Goal: Task Accomplishment & Management: Complete application form

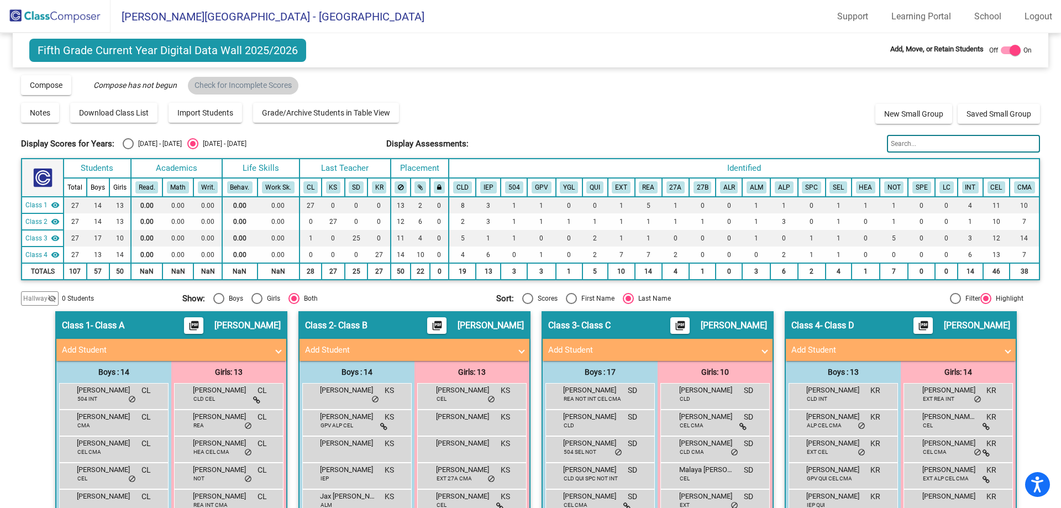
click at [71, 27] on img at bounding box center [55, 16] width 111 height 33
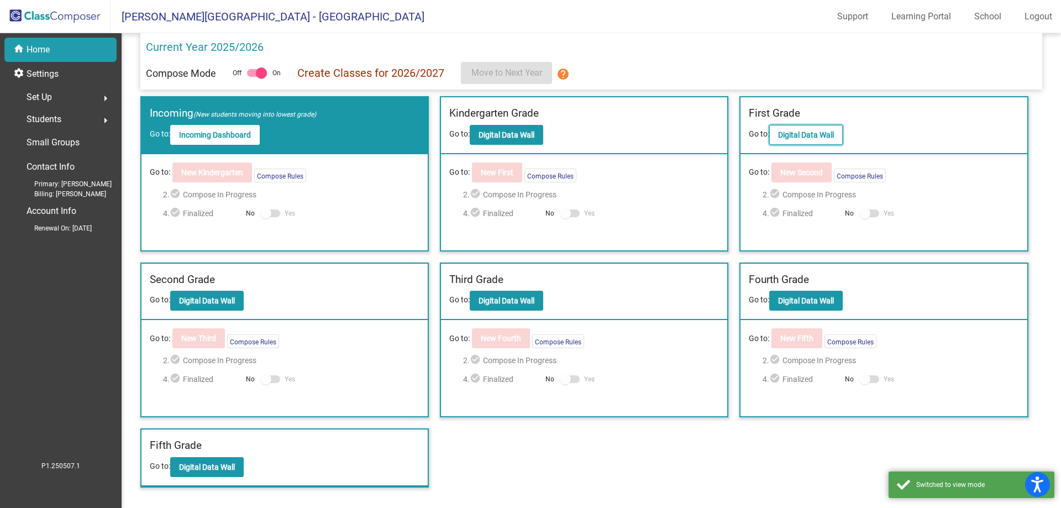
click at [809, 132] on b "Digital Data Wall" at bounding box center [806, 134] width 56 height 9
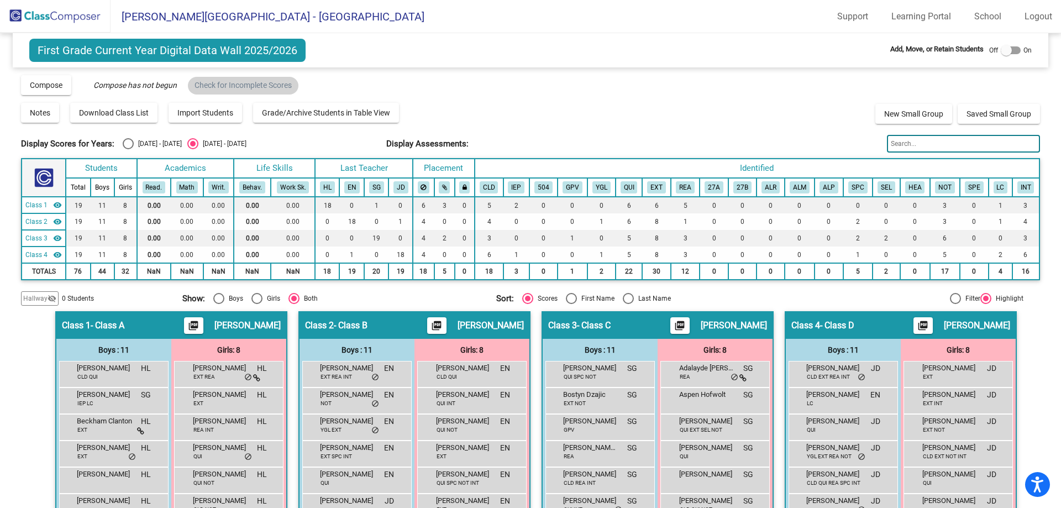
click at [1013, 52] on div at bounding box center [1011, 50] width 20 height 8
checkbox input "true"
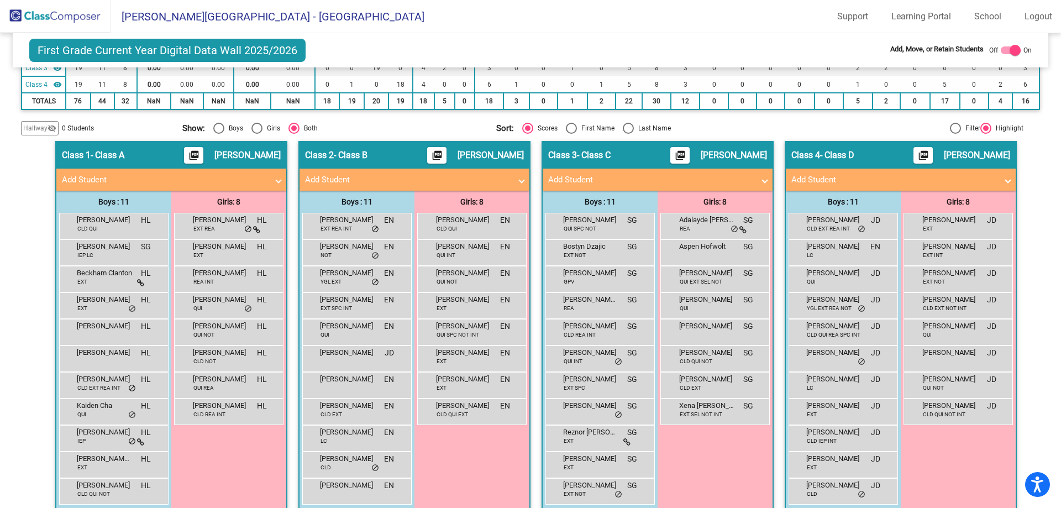
scroll to position [185, 0]
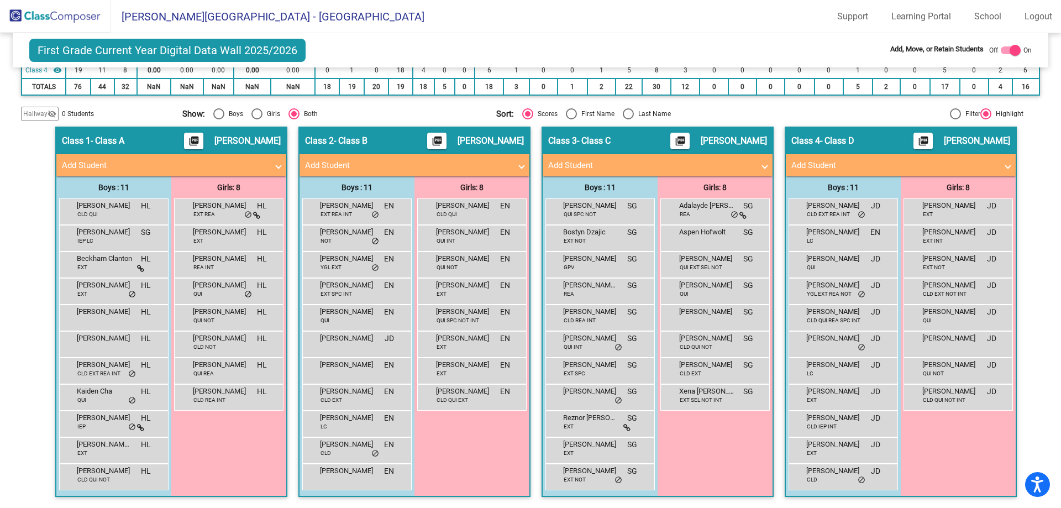
click at [756, 175] on mat-expansion-panel-header "Add Student" at bounding box center [658, 165] width 230 height 22
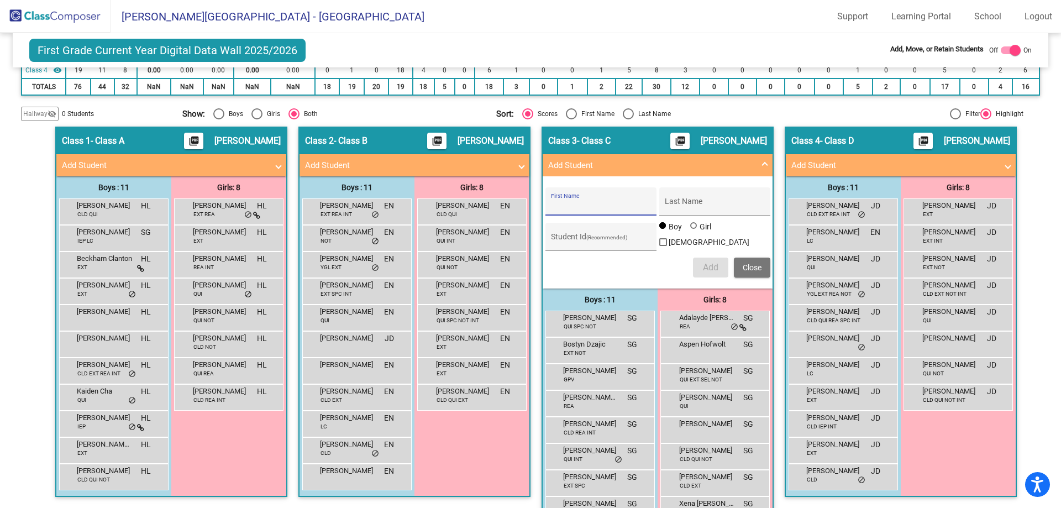
click at [596, 202] on input "First Name" at bounding box center [600, 205] width 99 height 9
type input "Noa"
type input "[PERSON_NAME]"
click at [695, 228] on div "Boy Girl [DEMOGRAPHIC_DATA]" at bounding box center [714, 236] width 111 height 31
click at [693, 231] on div at bounding box center [694, 226] width 9 height 9
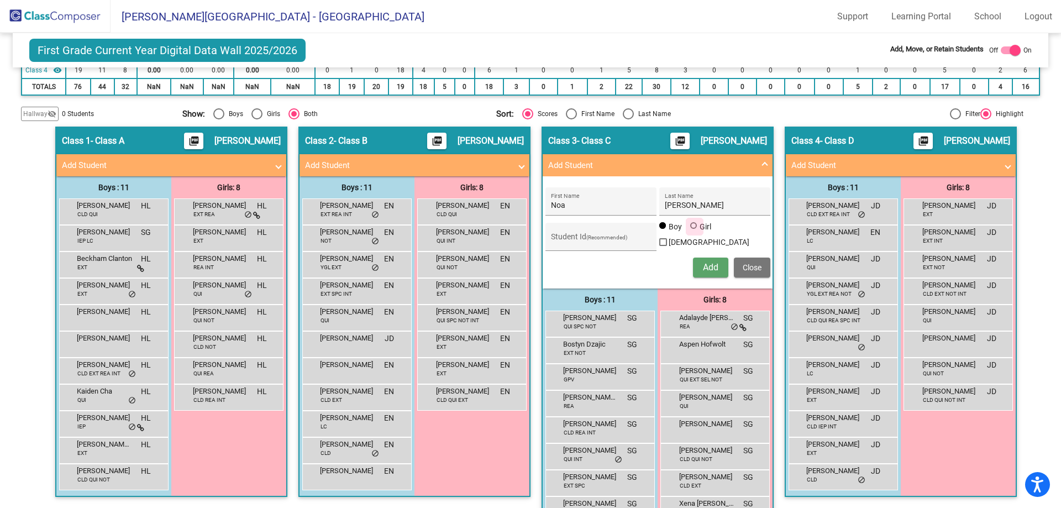
click at [694, 232] on input "Girl" at bounding box center [694, 231] width 1 height 1
radio input "true"
click at [626, 237] on input "725428426" at bounding box center [600, 241] width 99 height 9
type input "725428426"
click at [605, 254] on div "Noa First Name [PERSON_NAME] Last Name 725428426 Student Id (Recommended) Boy G…" at bounding box center [658, 232] width 236 height 101
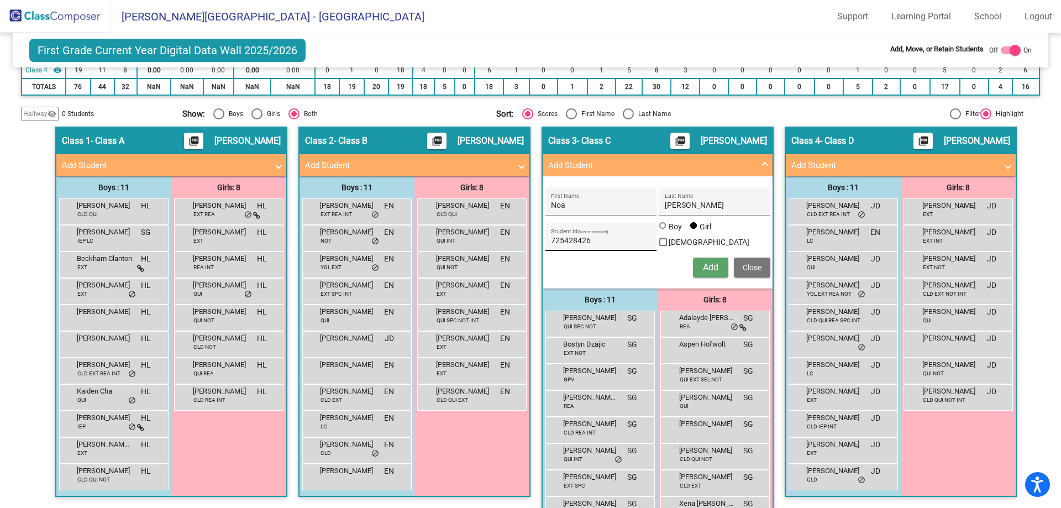
click at [606, 244] on input "725428426" at bounding box center [600, 241] width 99 height 9
click at [707, 262] on span "Add" at bounding box center [710, 267] width 15 height 10
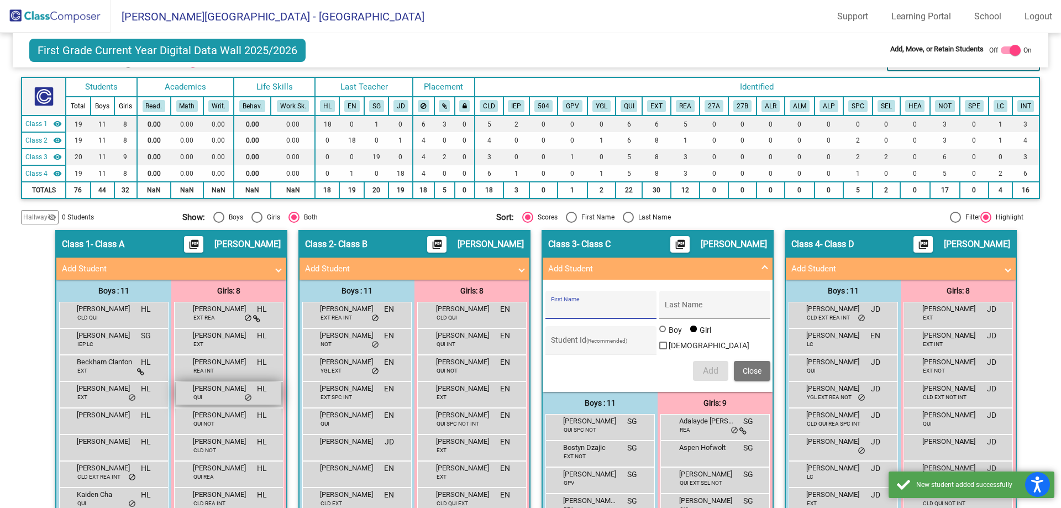
scroll to position [0, 0]
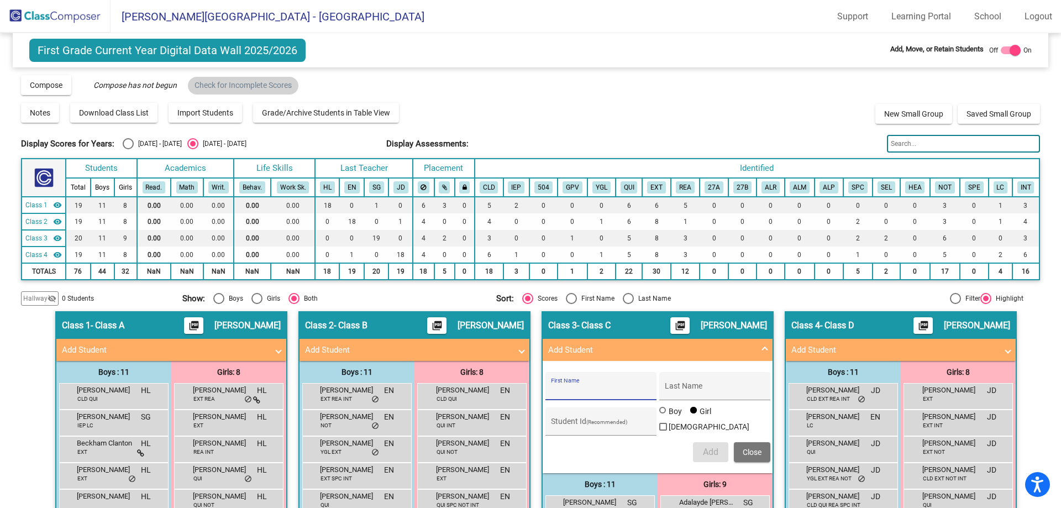
click at [81, 17] on img at bounding box center [55, 16] width 111 height 33
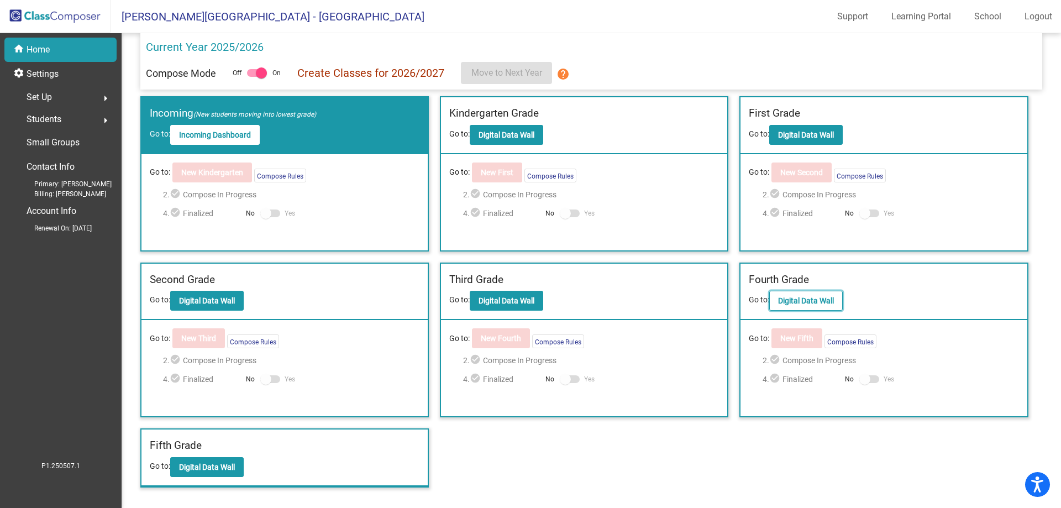
click at [790, 307] on button "Digital Data Wall" at bounding box center [805, 301] width 73 height 20
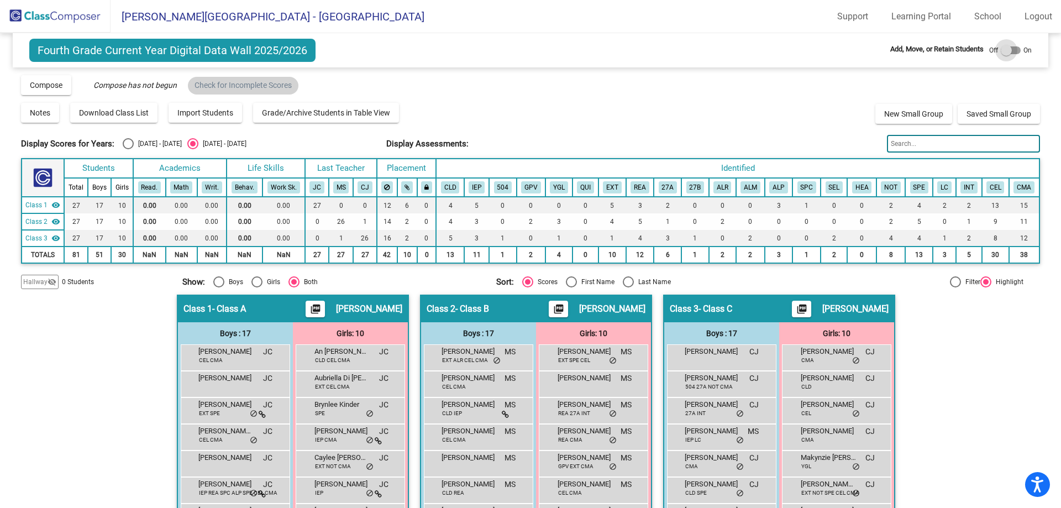
click at [1011, 52] on div at bounding box center [1011, 50] width 20 height 8
checkbox input "true"
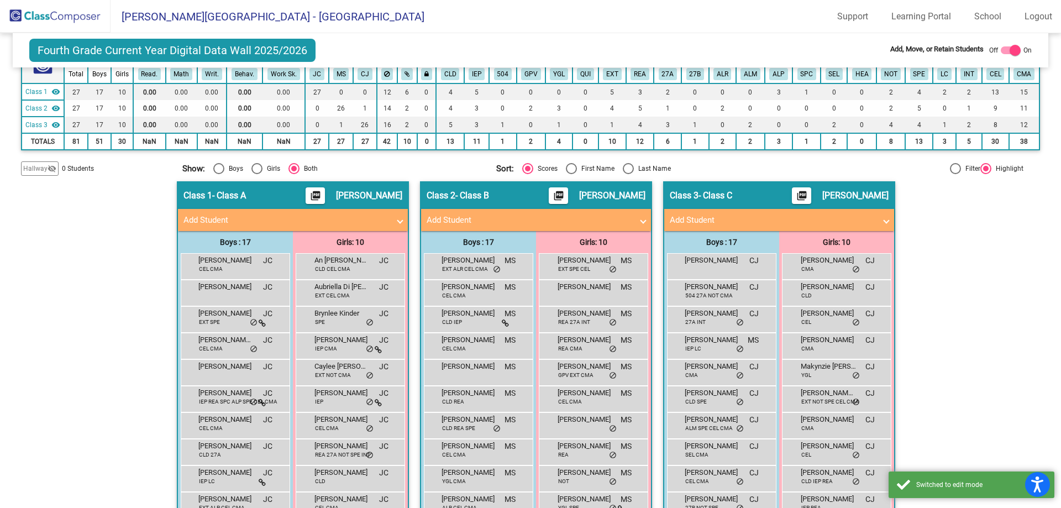
scroll to position [111, 0]
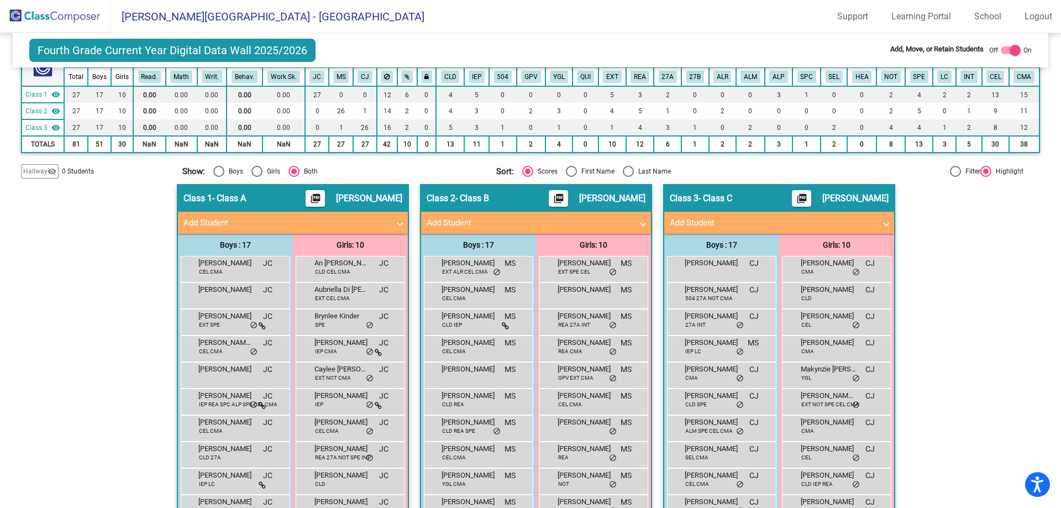
click at [618, 171] on mat-radio-group "Sort: Scores First Name Last Name" at bounding box center [649, 171] width 306 height 11
click at [626, 171] on div "Select an option" at bounding box center [628, 171] width 11 height 11
click at [628, 177] on input "Last Name" at bounding box center [628, 177] width 1 height 1
radio input "true"
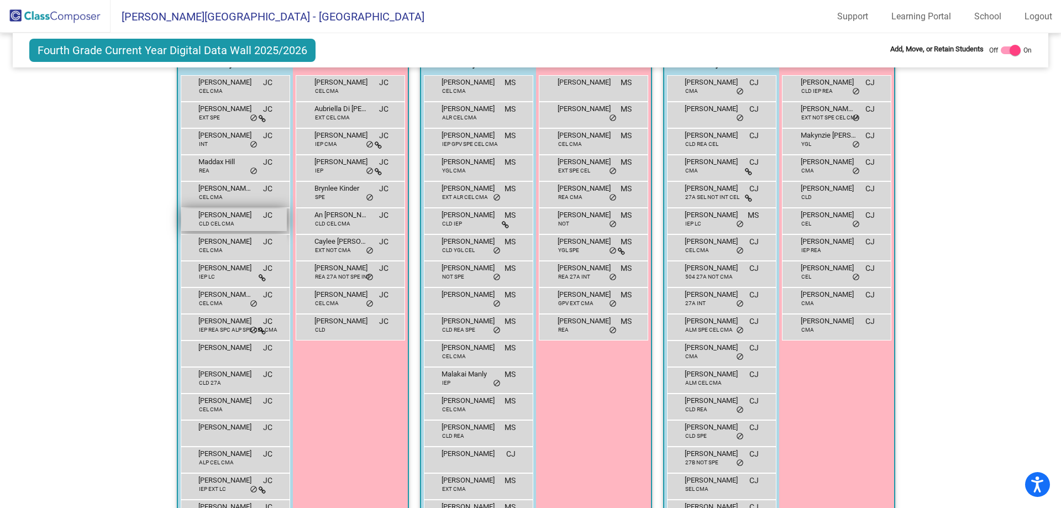
scroll to position [272, 0]
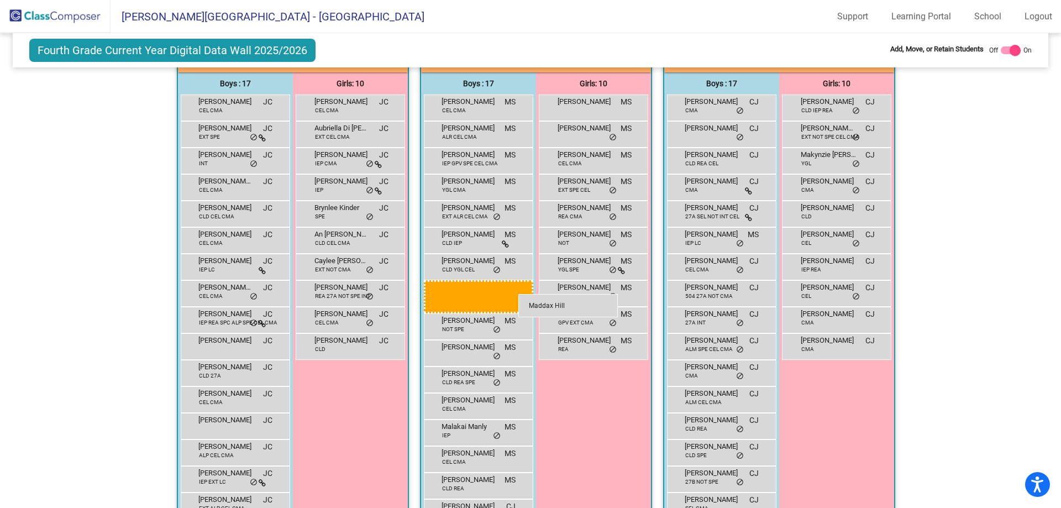
drag, startPoint x: 521, startPoint y: 298, endPoint x: 528, endPoint y: 305, distance: 10.2
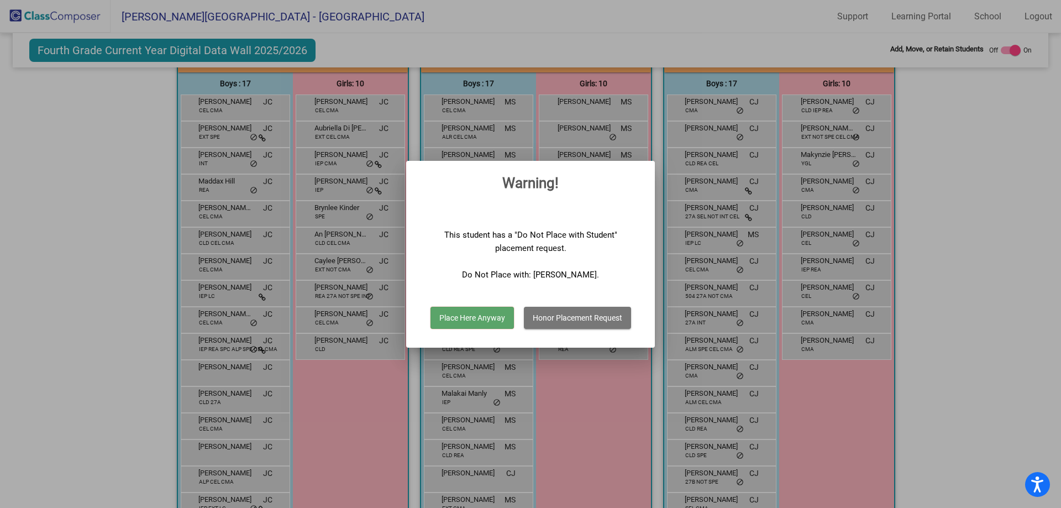
click at [569, 318] on button "Honor Placement Request" at bounding box center [577, 318] width 107 height 22
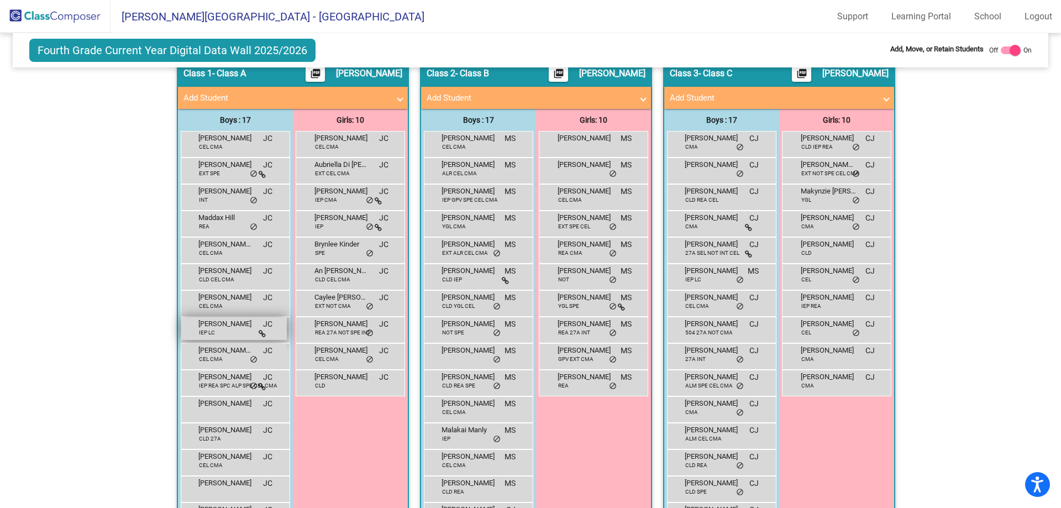
scroll to position [217, 0]
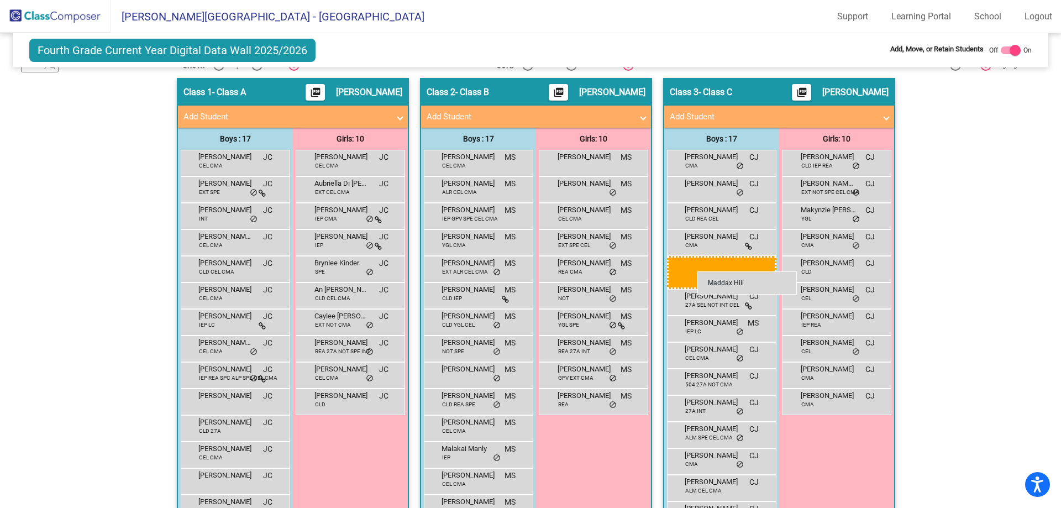
drag, startPoint x: 207, startPoint y: 245, endPoint x: 697, endPoint y: 271, distance: 490.8
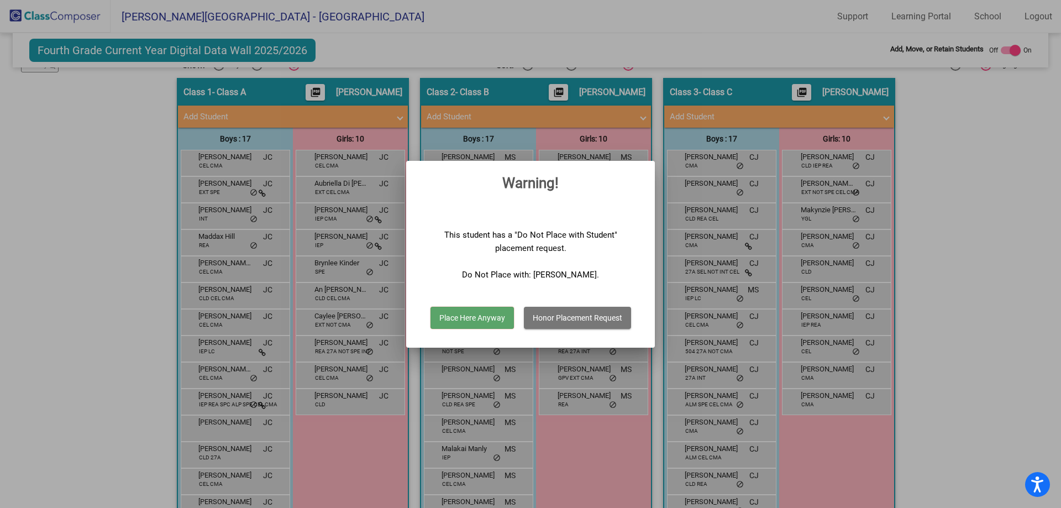
click at [489, 323] on button "Place Here Anyway" at bounding box center [471, 318] width 83 height 22
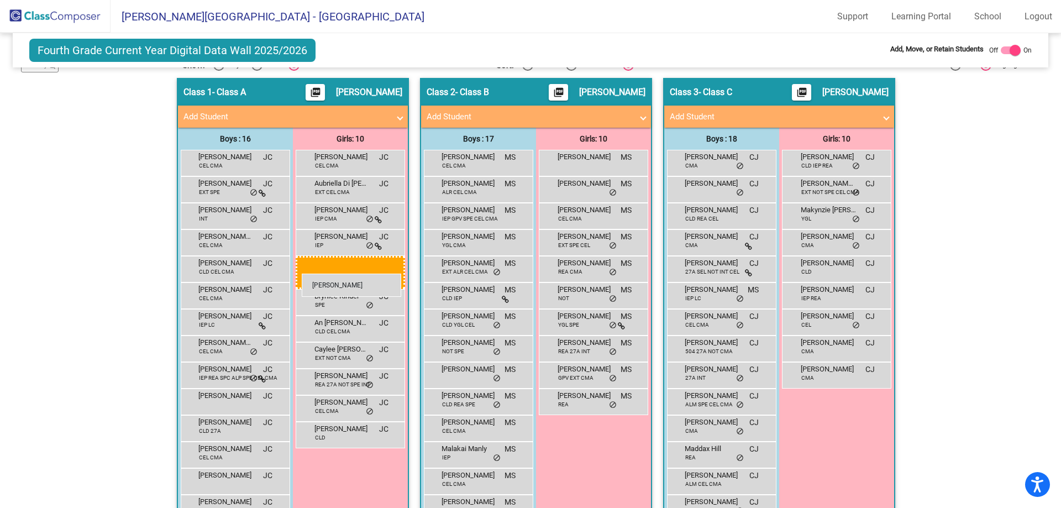
drag, startPoint x: 831, startPoint y: 296, endPoint x: 302, endPoint y: 274, distance: 529.9
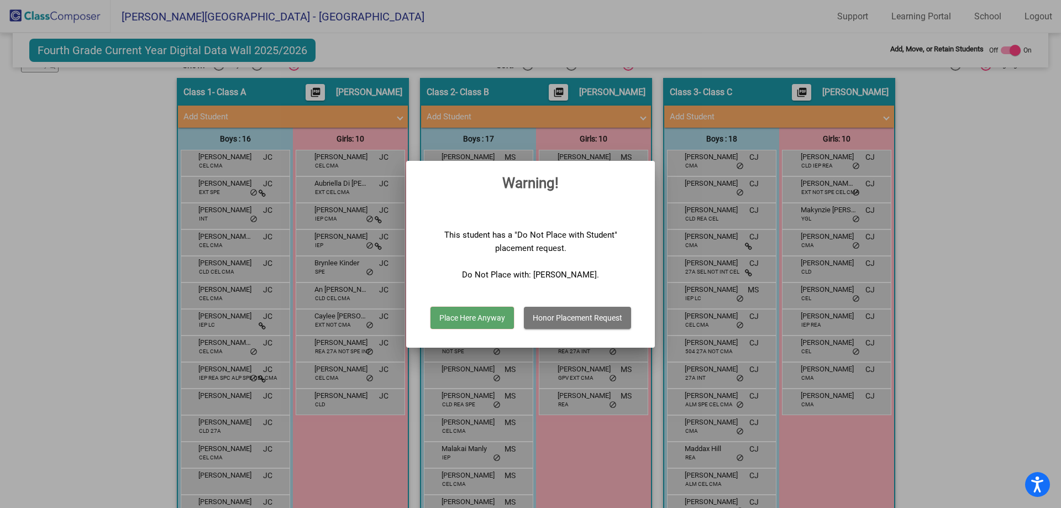
click at [482, 318] on button "Place Here Anyway" at bounding box center [471, 318] width 83 height 22
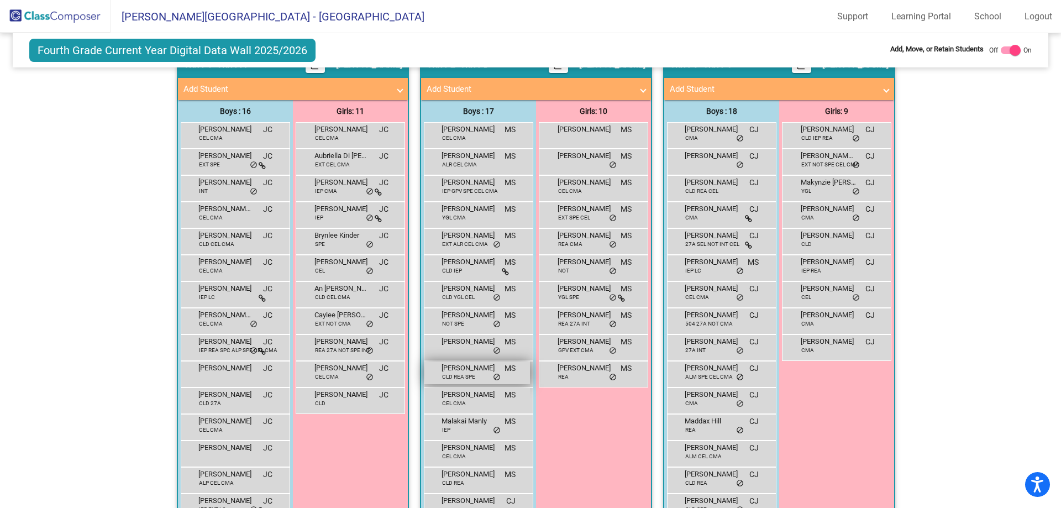
scroll to position [243, 0]
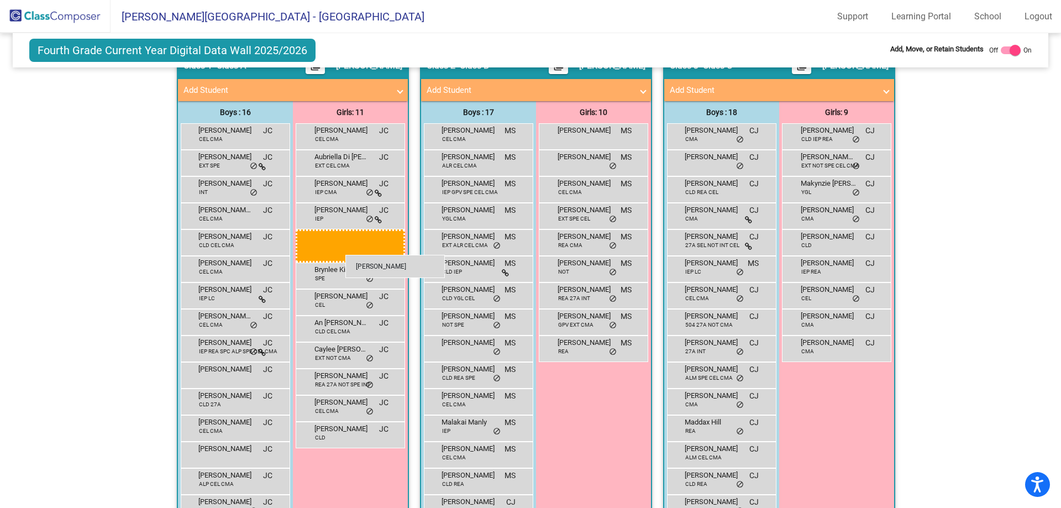
drag, startPoint x: 585, startPoint y: 298, endPoint x: 345, endPoint y: 255, distance: 243.1
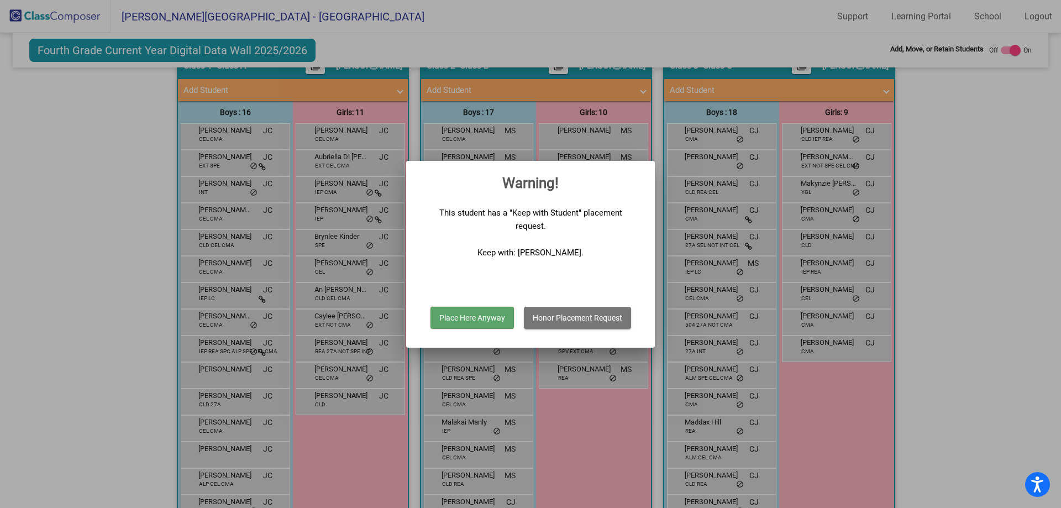
click at [487, 319] on button "Place Here Anyway" at bounding box center [471, 318] width 83 height 22
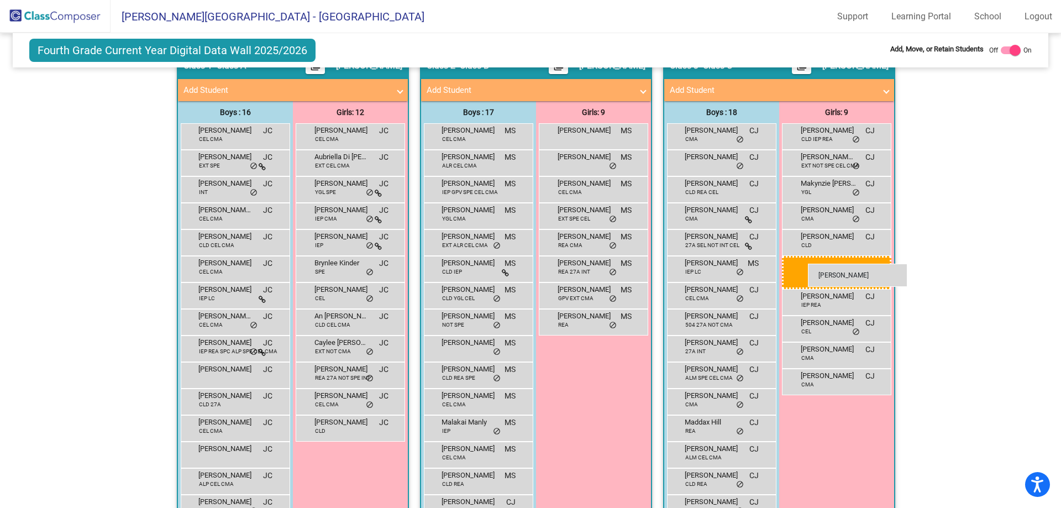
drag, startPoint x: 591, startPoint y: 273, endPoint x: 808, endPoint y: 264, distance: 217.4
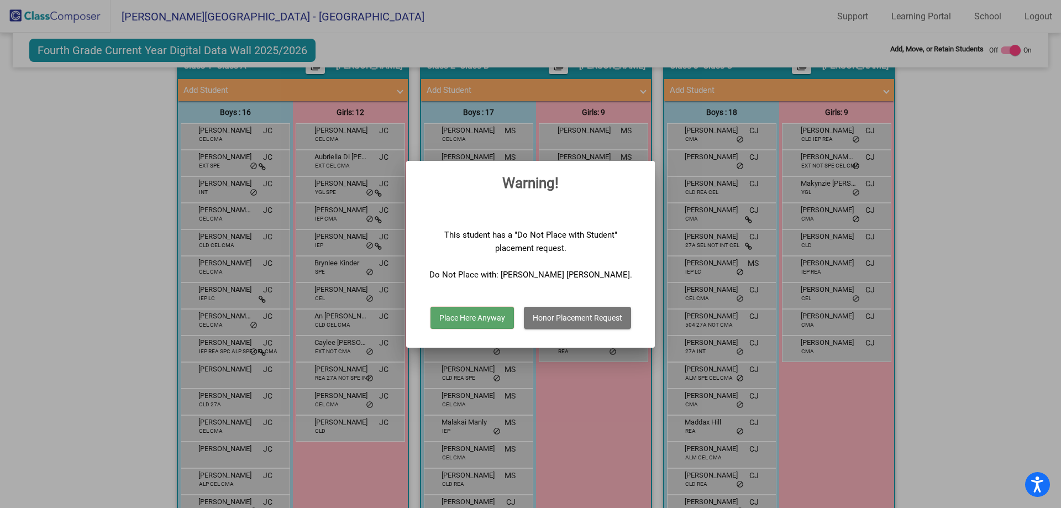
click at [479, 314] on button "Place Here Anyway" at bounding box center [471, 318] width 83 height 22
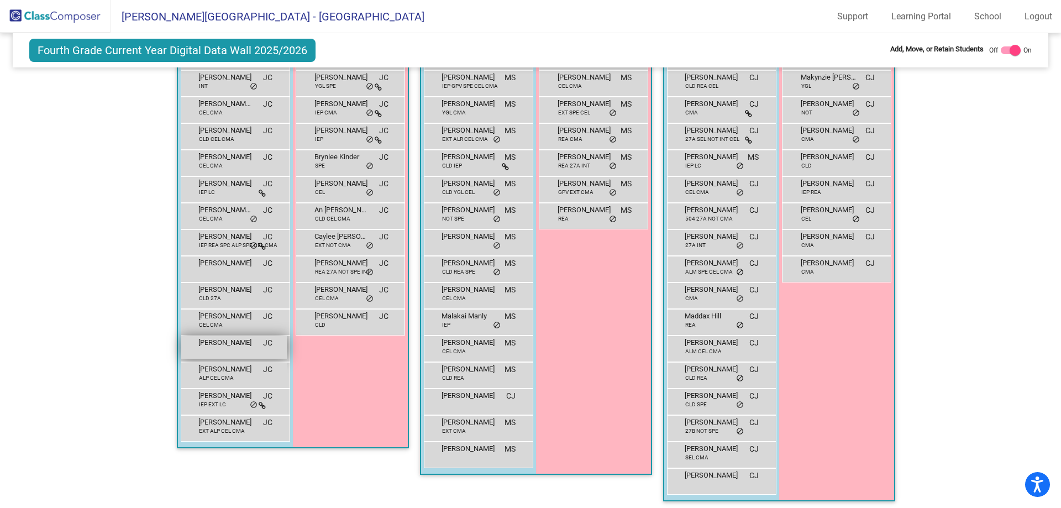
scroll to position [354, 0]
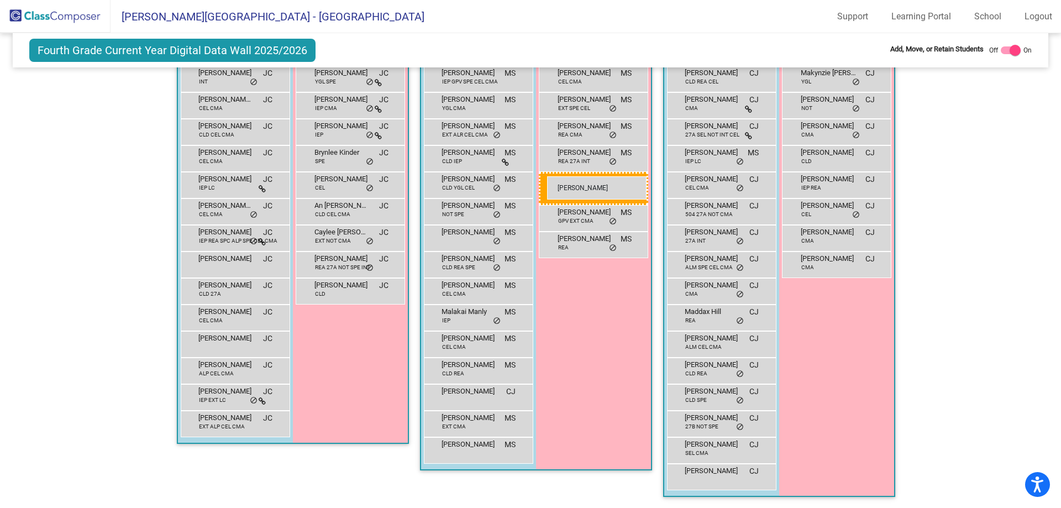
drag, startPoint x: 371, startPoint y: 296, endPoint x: 547, endPoint y: 176, distance: 212.4
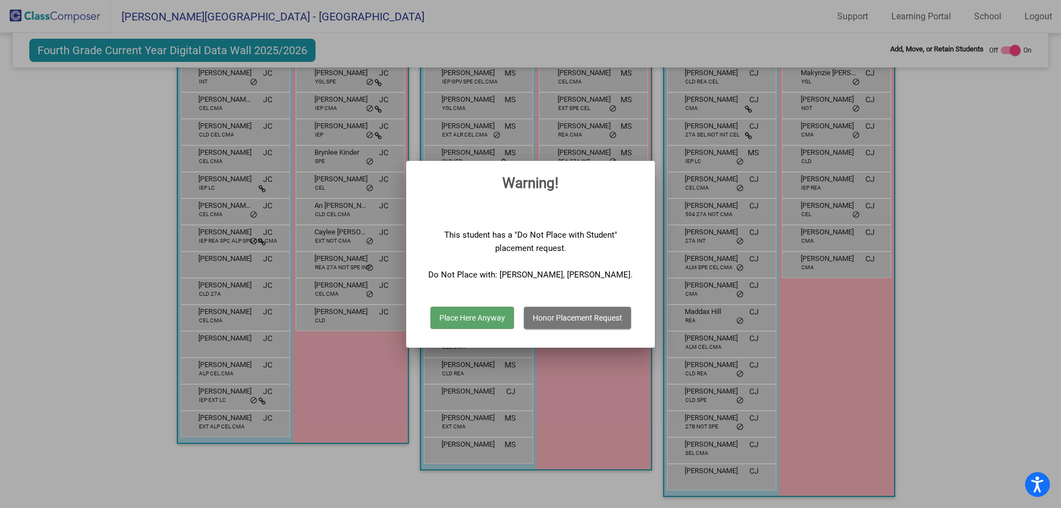
click at [477, 317] on button "Place Here Anyway" at bounding box center [471, 318] width 83 height 22
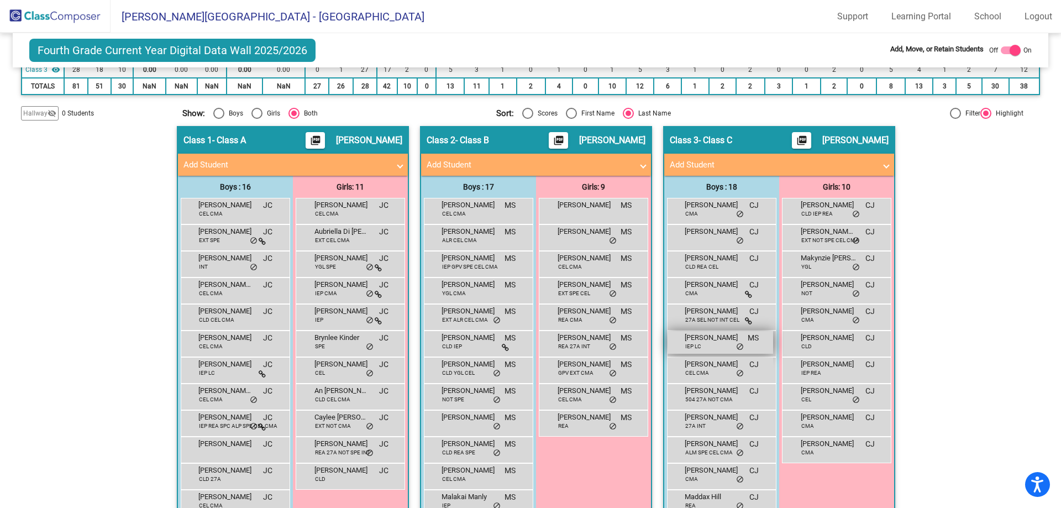
scroll to position [188, 0]
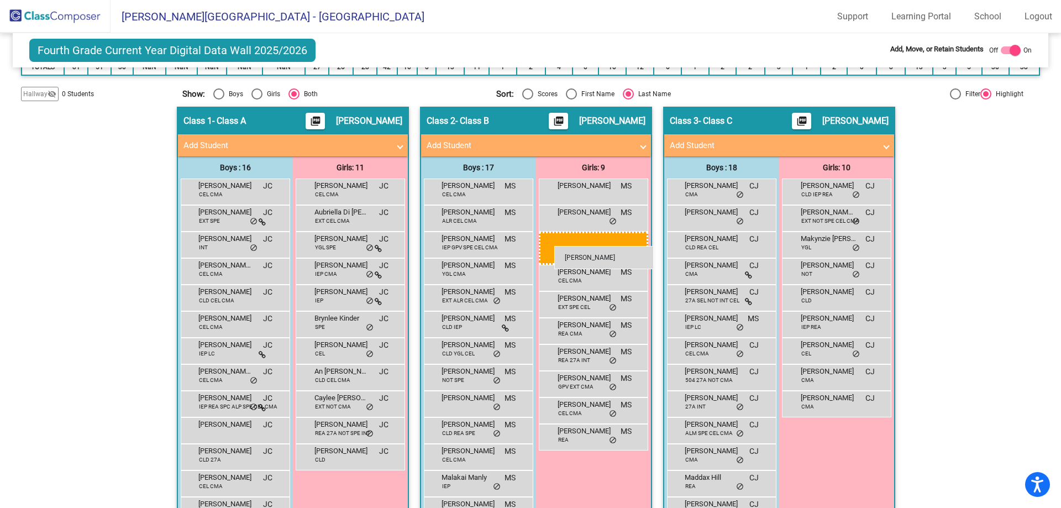
drag, startPoint x: 844, startPoint y: 291, endPoint x: 554, endPoint y: 246, distance: 293.1
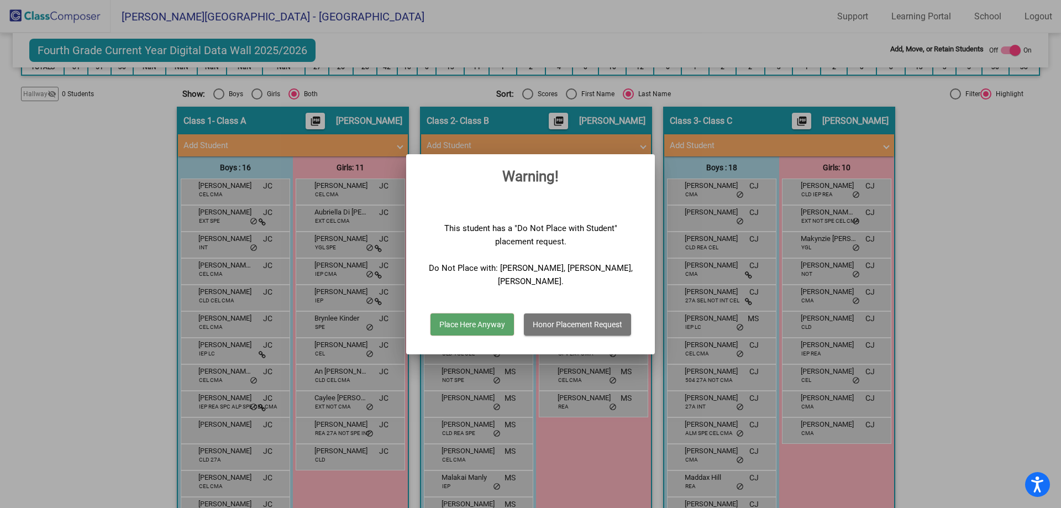
click at [474, 325] on button "Place Here Anyway" at bounding box center [471, 324] width 83 height 22
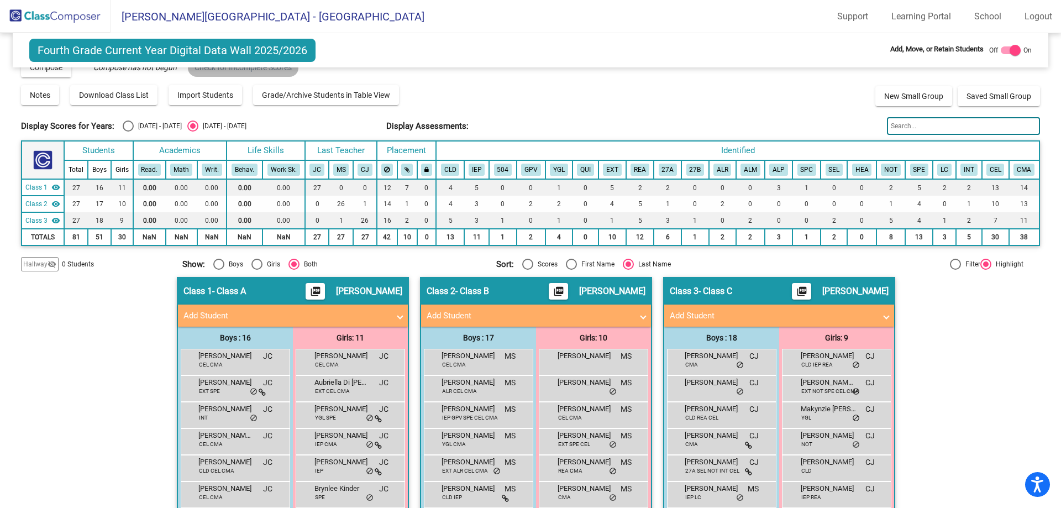
scroll to position [0, 0]
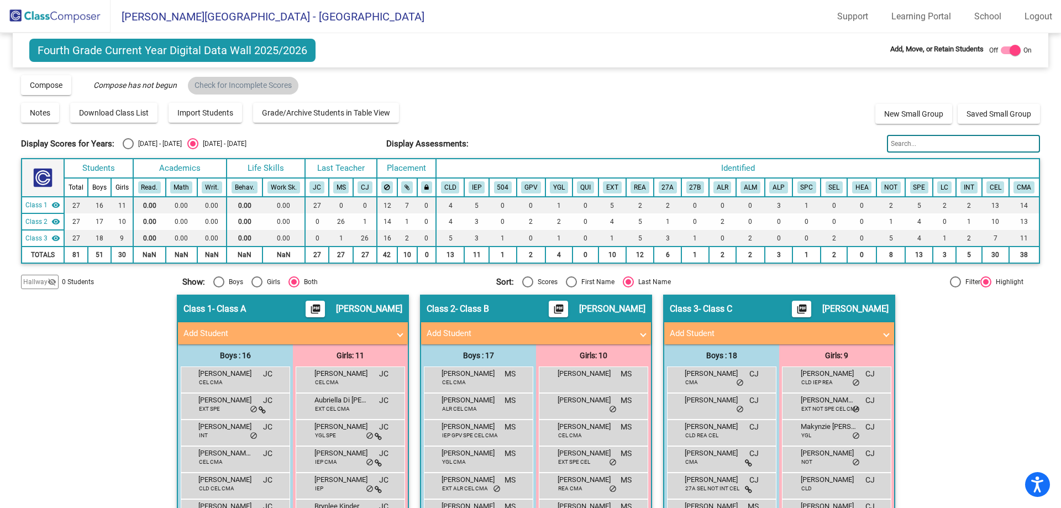
click at [82, 24] on img at bounding box center [55, 16] width 111 height 33
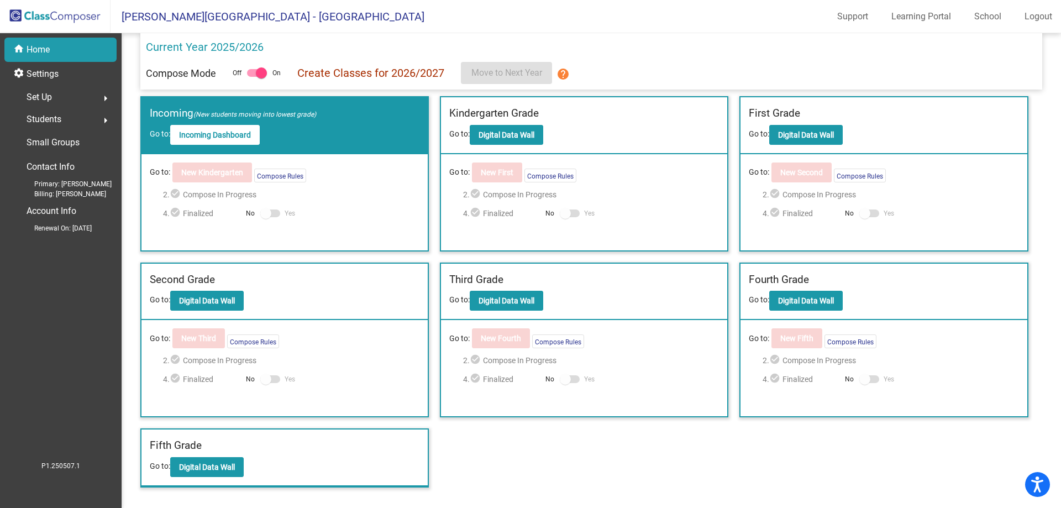
click at [522, 313] on div "Third Grade Go to: Digital Data Wall" at bounding box center [584, 292] width 286 height 57
click at [532, 301] on b "Digital Data Wall" at bounding box center [507, 300] width 56 height 9
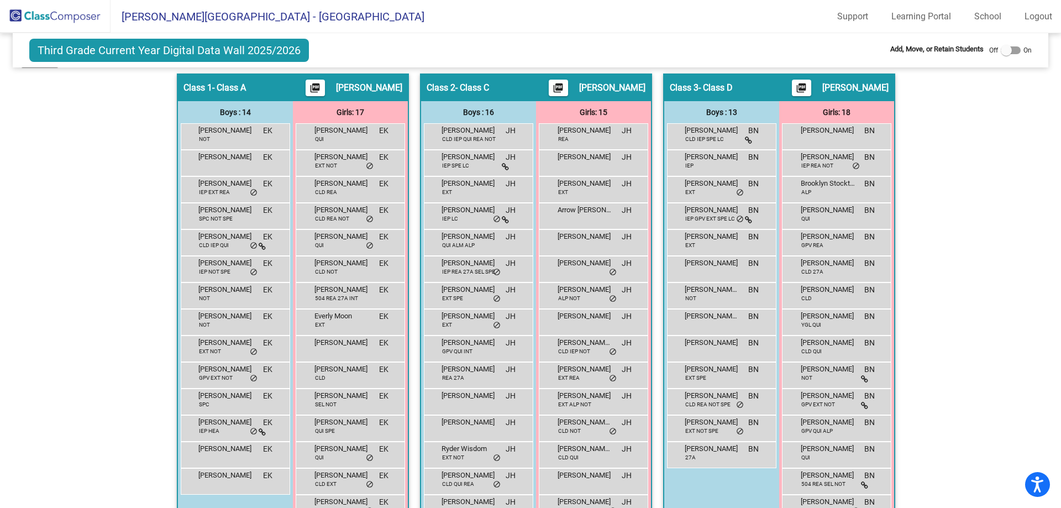
scroll to position [111, 0]
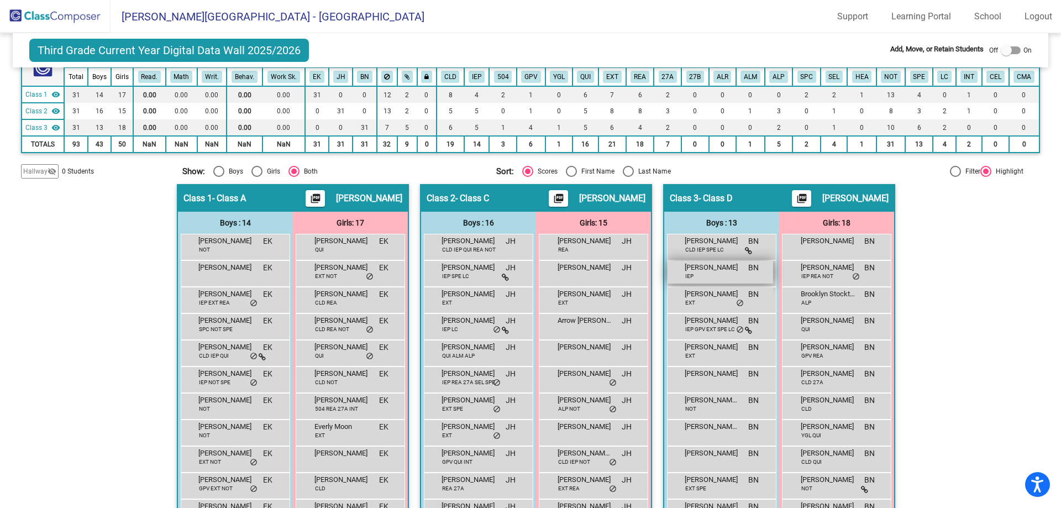
click at [707, 279] on div "[PERSON_NAME] IEP BN lock do_not_disturb_alt" at bounding box center [721, 272] width 106 height 23
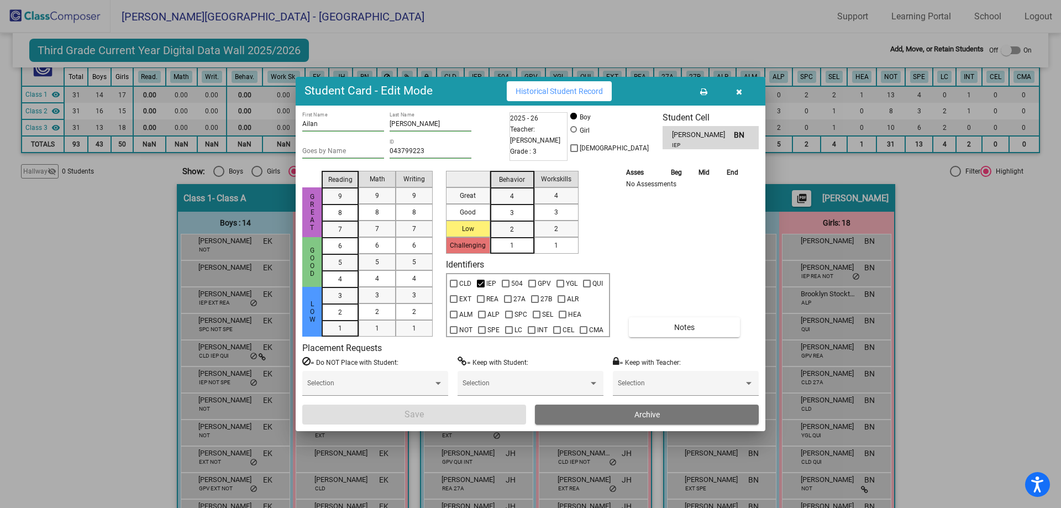
click at [742, 92] on icon "button" at bounding box center [739, 92] width 6 height 8
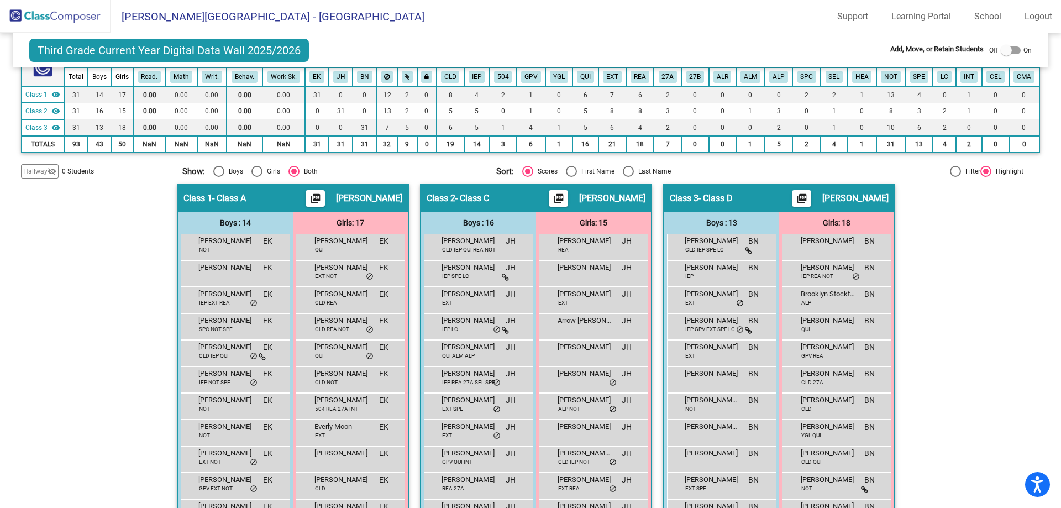
scroll to position [0, 0]
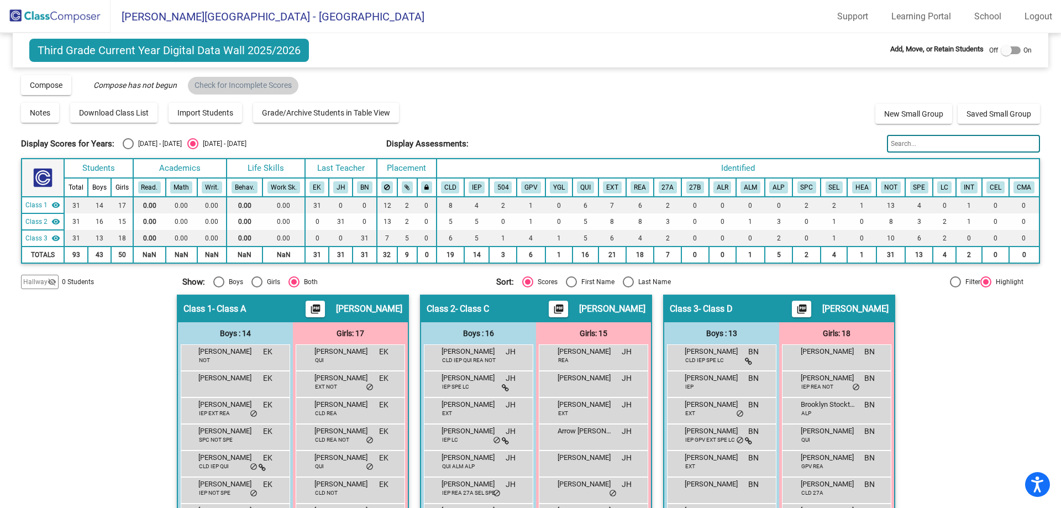
click at [98, 28] on img at bounding box center [55, 16] width 111 height 33
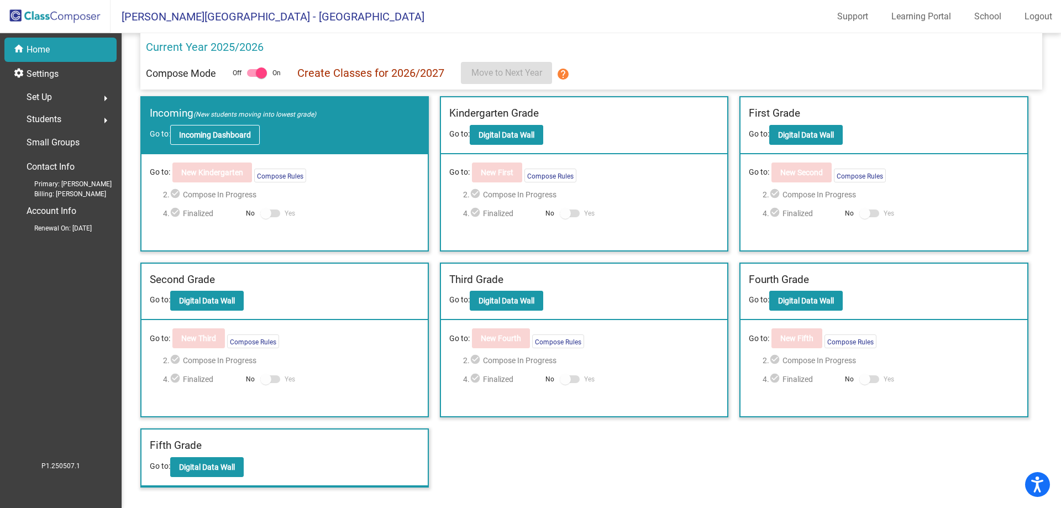
click at [234, 139] on b "Incoming Dashboard" at bounding box center [215, 134] width 72 height 9
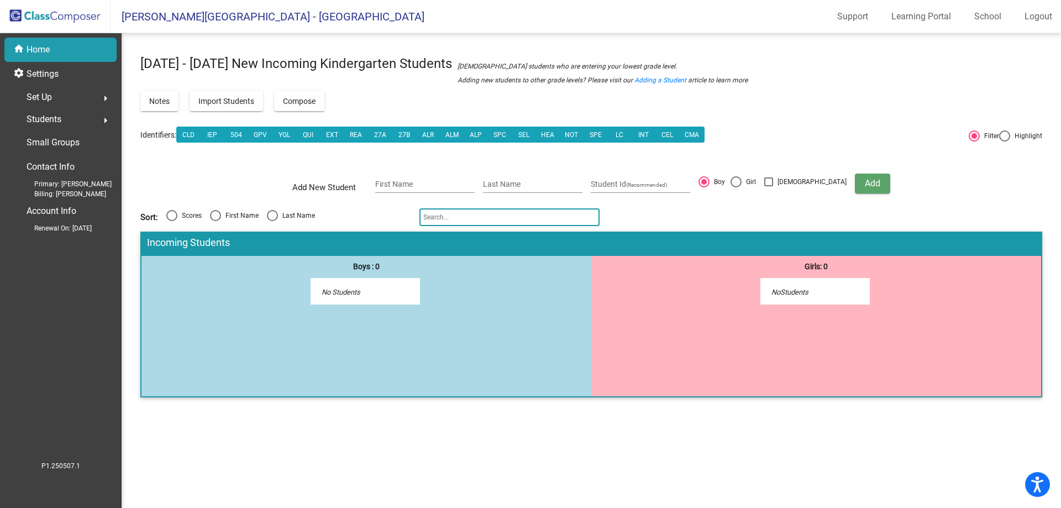
click at [70, 20] on img at bounding box center [55, 16] width 111 height 33
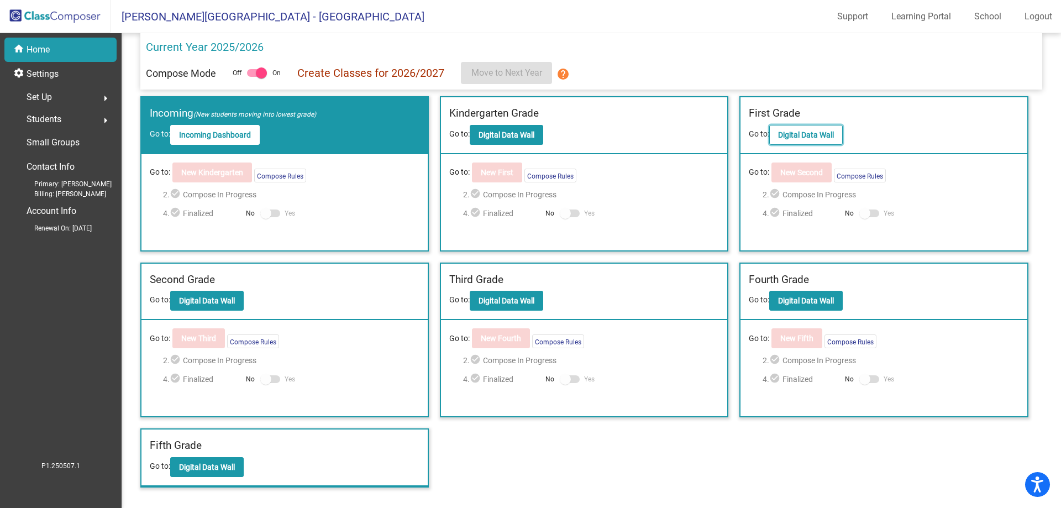
click at [788, 136] on b "Digital Data Wall" at bounding box center [806, 134] width 56 height 9
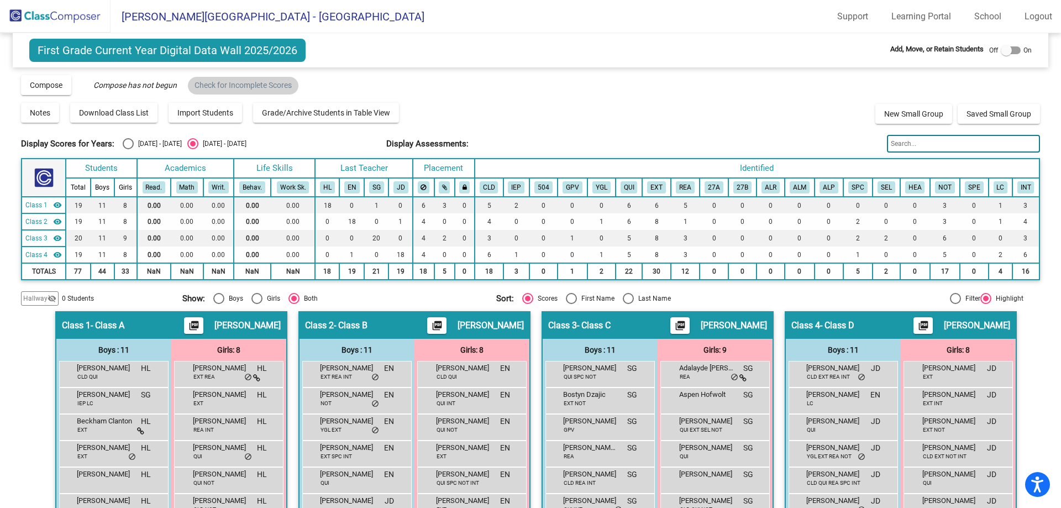
click at [85, 32] on img at bounding box center [55, 16] width 111 height 33
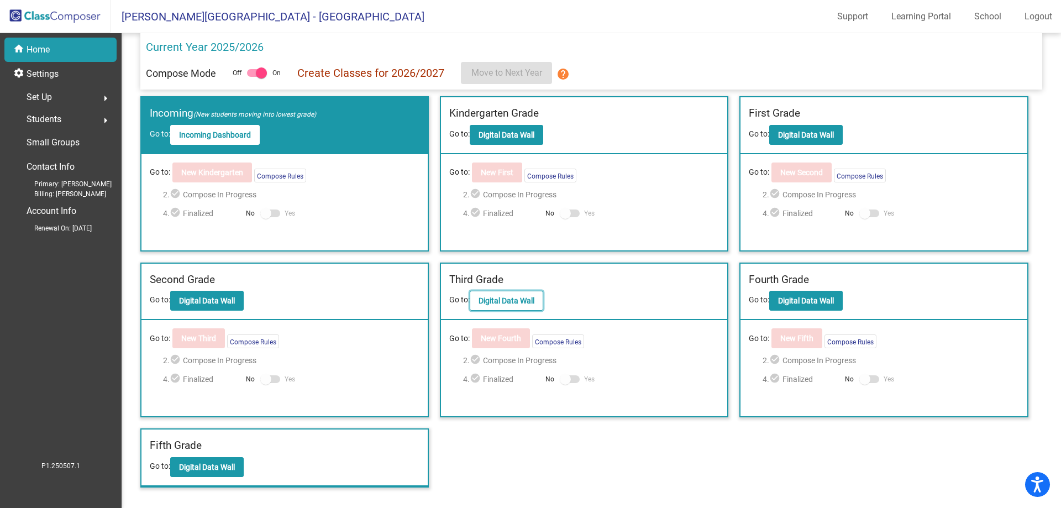
click at [525, 302] on b "Digital Data Wall" at bounding box center [507, 300] width 56 height 9
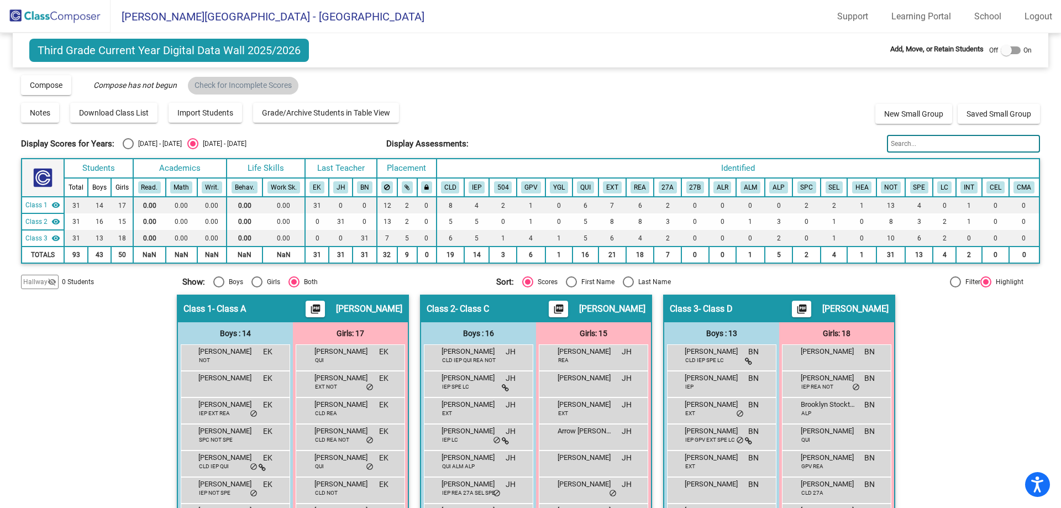
click at [69, 16] on img at bounding box center [55, 16] width 111 height 33
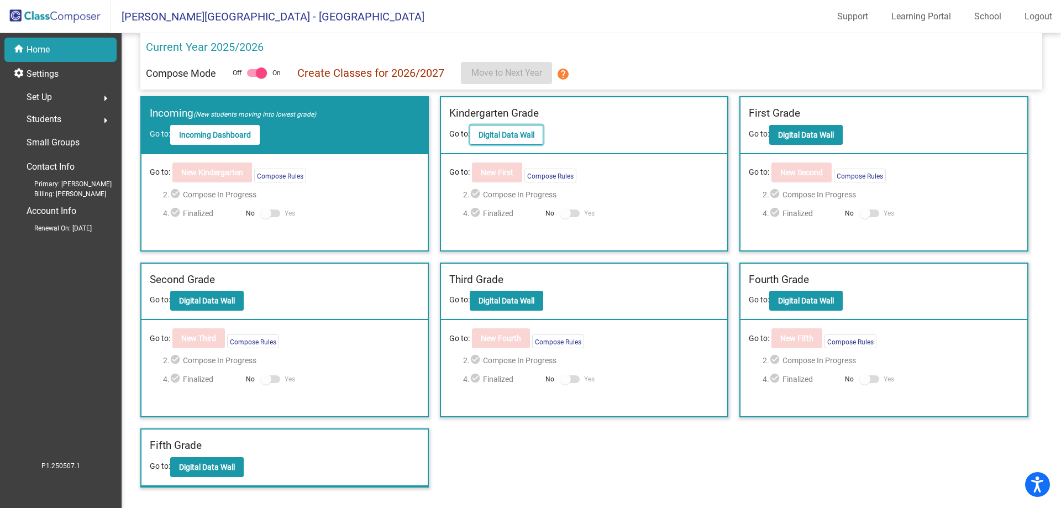
click at [485, 134] on b "Digital Data Wall" at bounding box center [507, 134] width 56 height 9
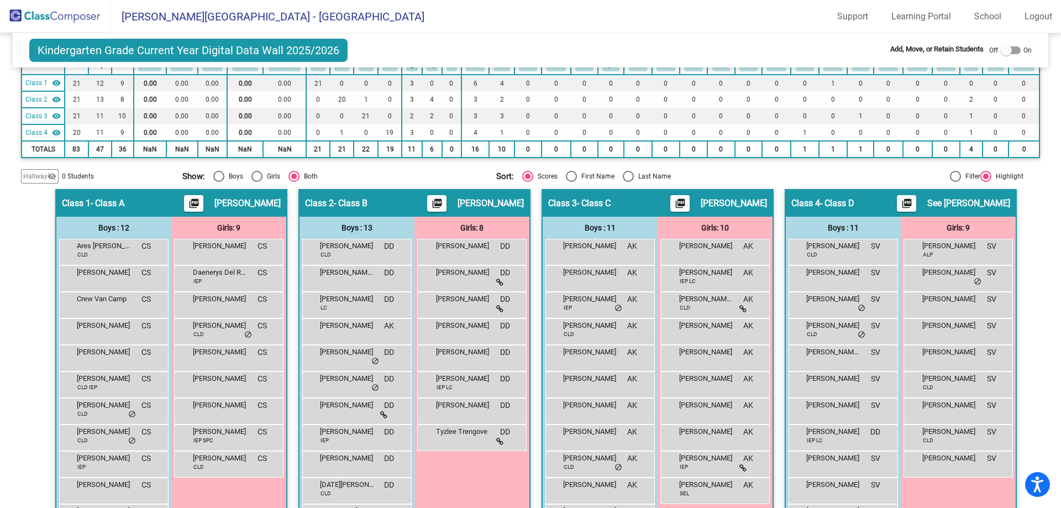
scroll to position [50, 0]
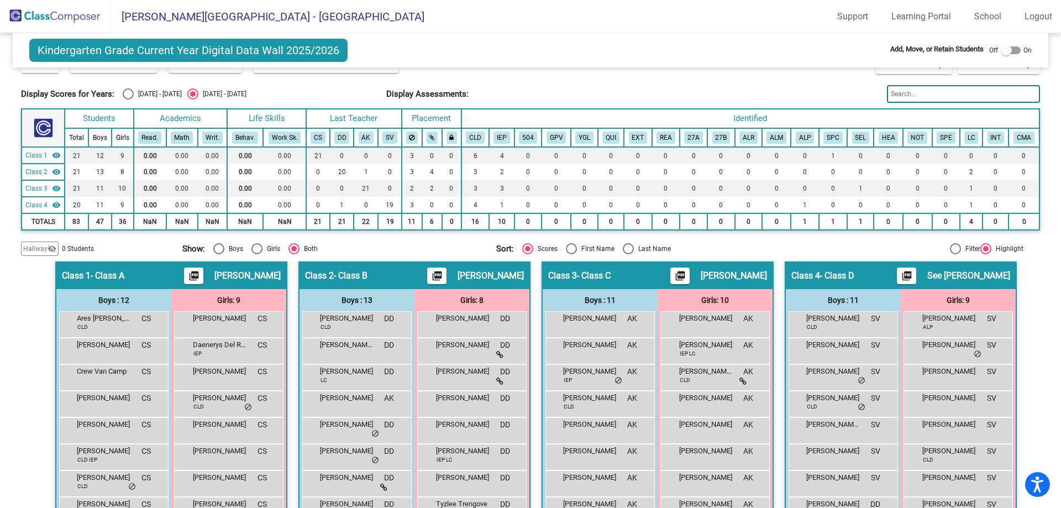
click at [1010, 42] on div "Kindergarten Grade Current Year Digital Data Wall 2025/2026 Add, Move, or Retai…" at bounding box center [530, 50] width 1035 height 34
click at [1012, 53] on div at bounding box center [1011, 50] width 20 height 8
checkbox input "true"
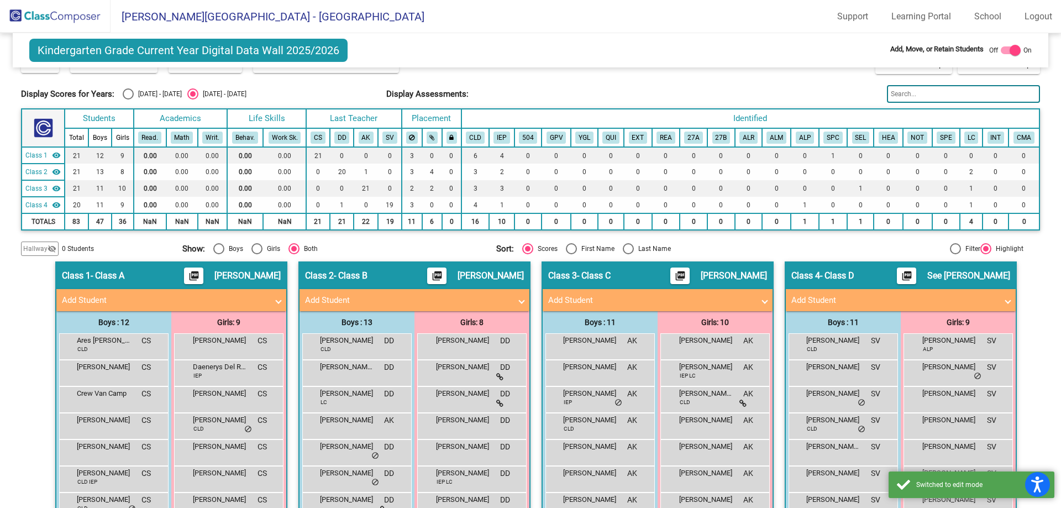
click at [984, 303] on mat-panel-title "Add Student" at bounding box center [894, 300] width 206 height 13
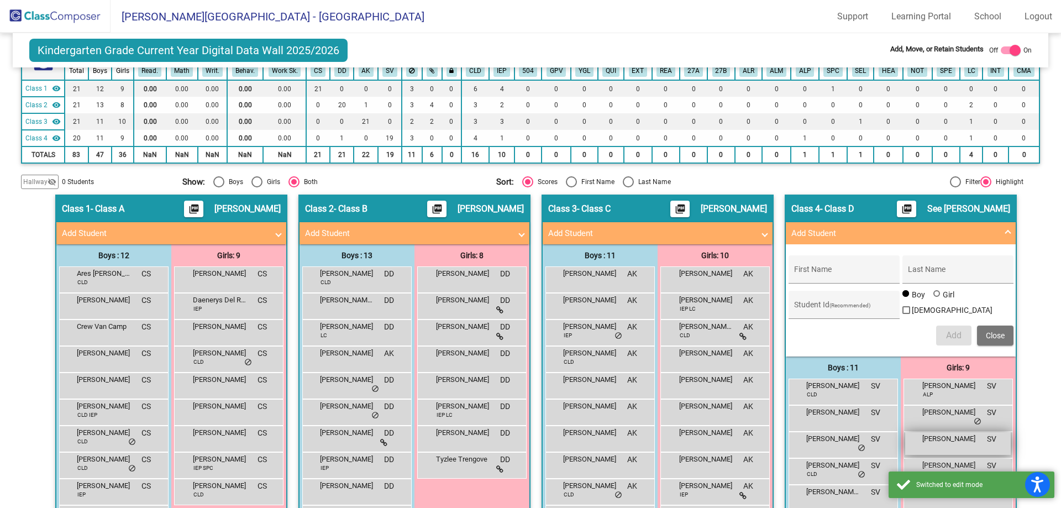
scroll to position [271, 0]
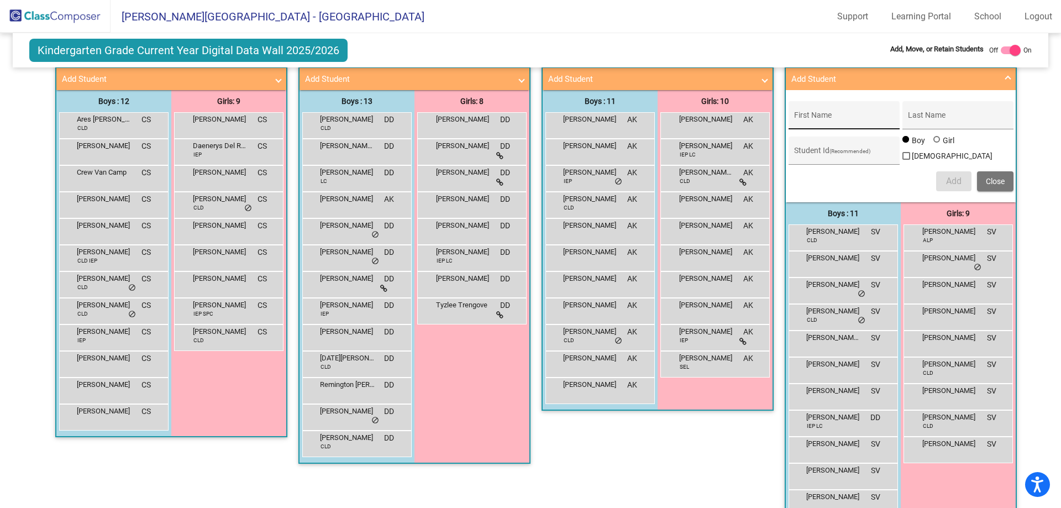
click at [839, 121] on input "First Name" at bounding box center [843, 119] width 99 height 9
click at [812, 119] on input "cIANNA" at bounding box center [843, 119] width 99 height 9
type input "Cianna"
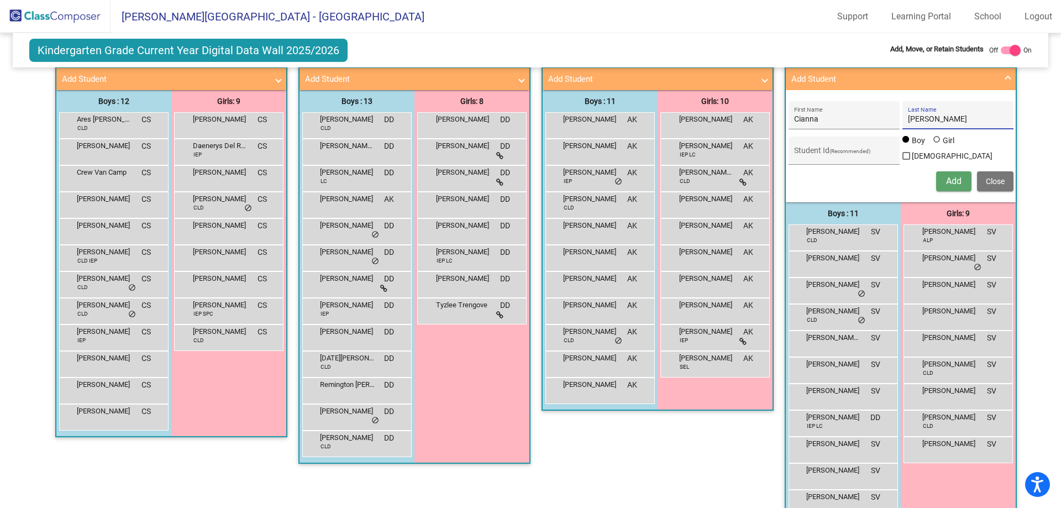
type input "[PERSON_NAME]"
drag, startPoint x: 939, startPoint y: 145, endPoint x: 929, endPoint y: 145, distance: 10.5
click at [942, 145] on div "Girl" at bounding box center [948, 140] width 12 height 11
click at [938, 145] on input "Girl" at bounding box center [937, 145] width 1 height 1
radio input "true"
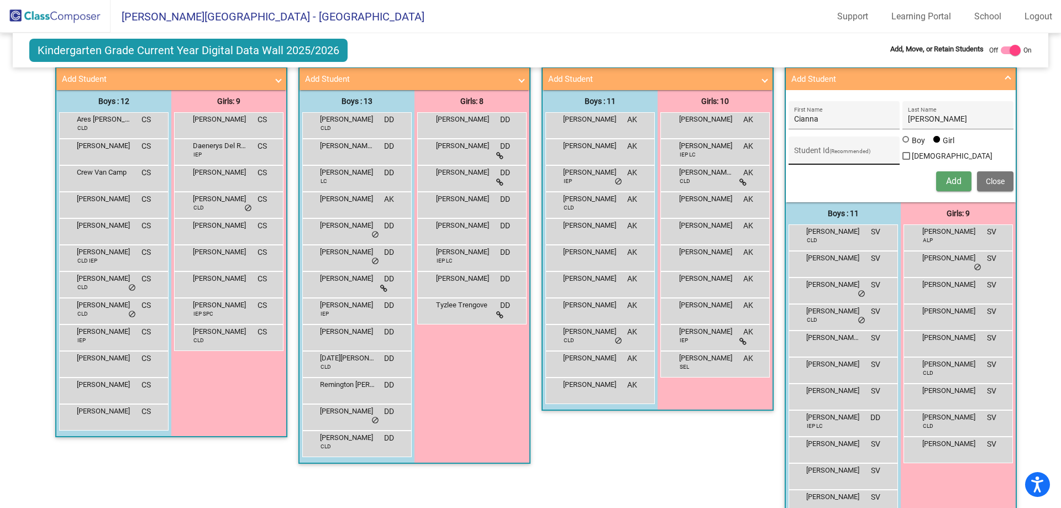
click at [831, 158] on div "Student Id (Recommended)" at bounding box center [843, 153] width 99 height 23
click at [836, 150] on input "Student Id (Recommended)" at bounding box center [843, 154] width 99 height 9
paste input "470886379"
type input "470886379"
click at [944, 172] on button "Add" at bounding box center [953, 181] width 35 height 20
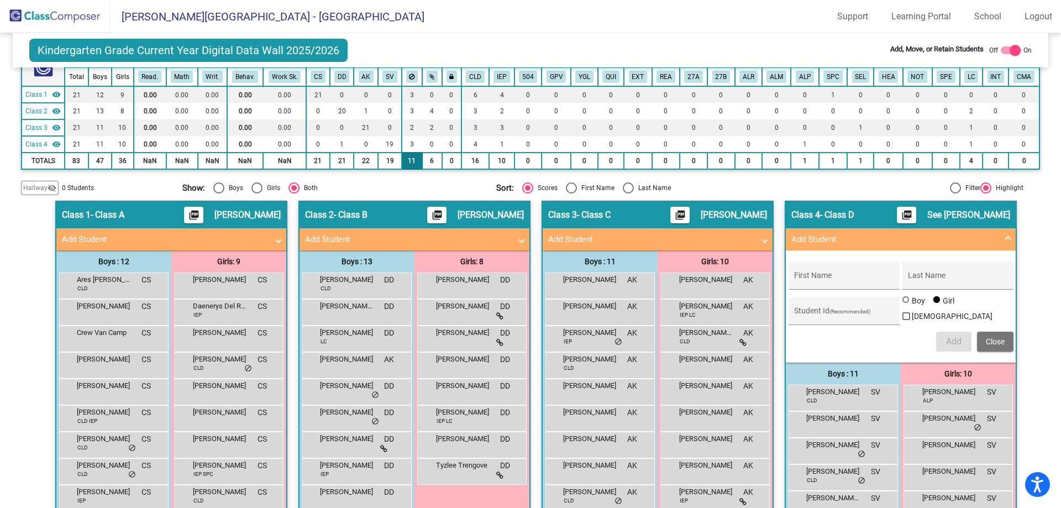
scroll to position [105, 0]
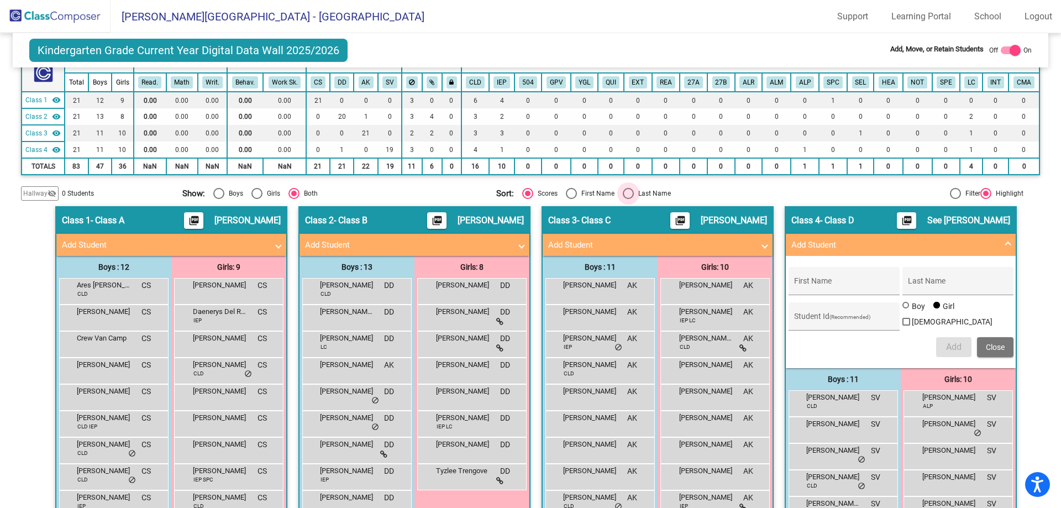
click at [624, 191] on div "Select an option" at bounding box center [628, 193] width 11 height 11
click at [628, 199] on input "Last Name" at bounding box center [628, 199] width 1 height 1
radio input "true"
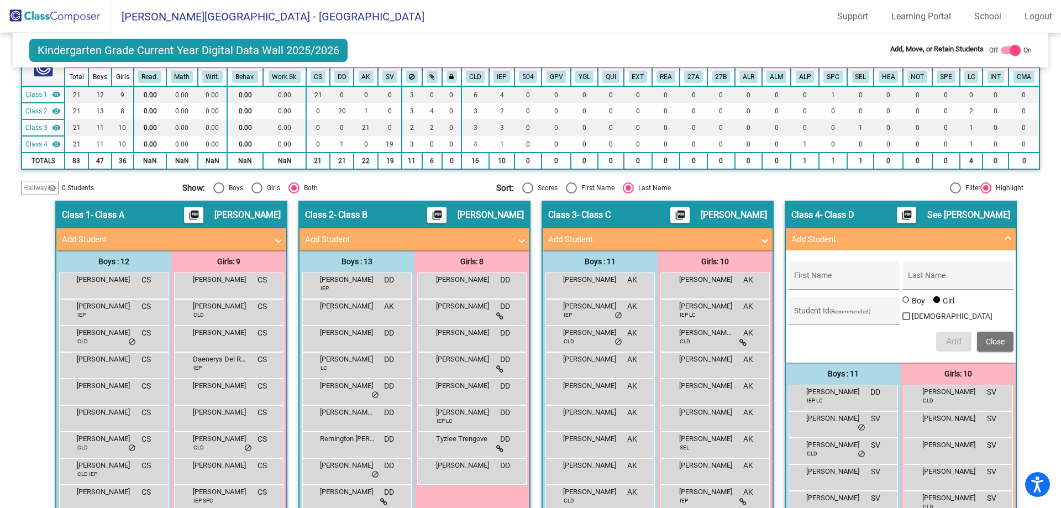
scroll to position [0, 0]
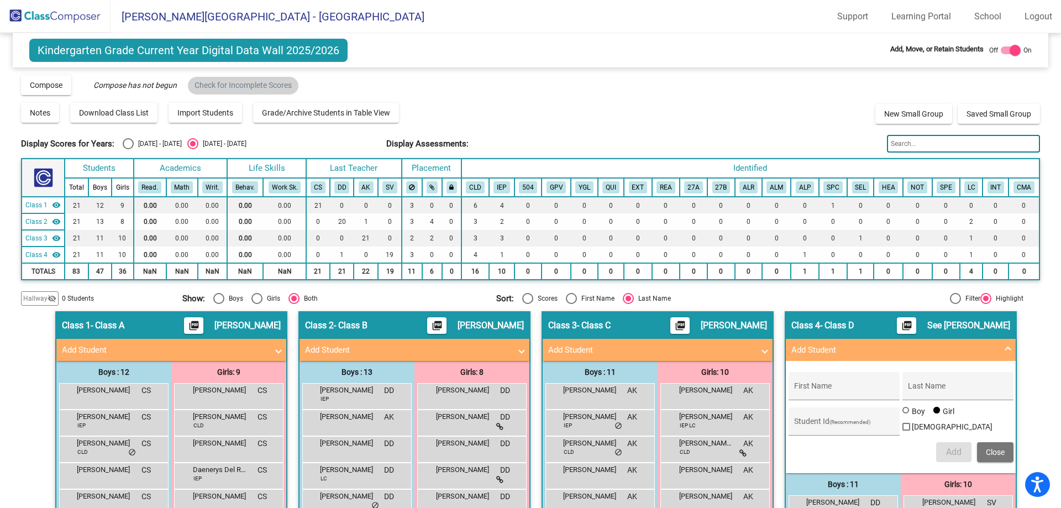
click at [509, 349] on span "Add Student" at bounding box center [412, 350] width 214 height 13
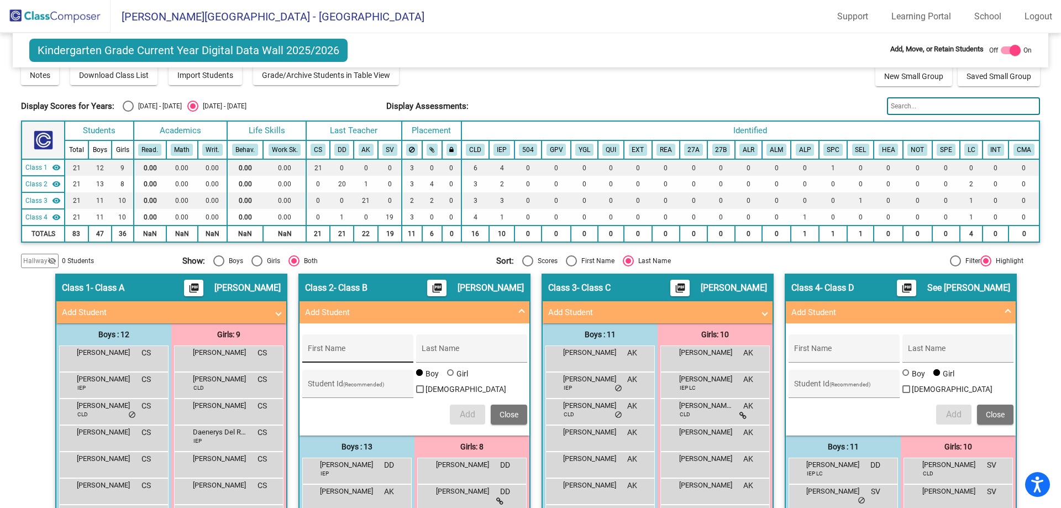
scroll to position [55, 0]
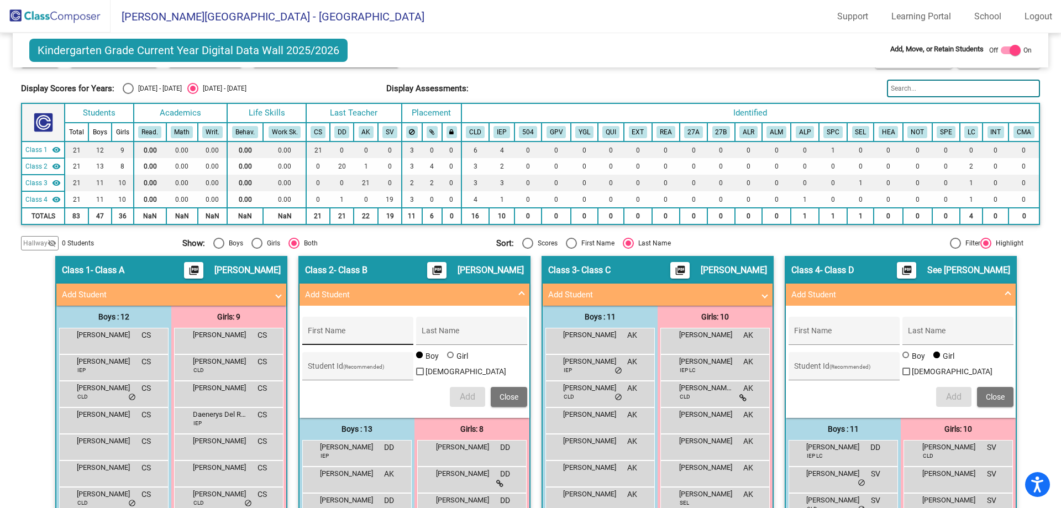
click at [342, 327] on div "First Name" at bounding box center [357, 334] width 99 height 23
type input "[PERSON_NAME]"
paste input "776180601"
type input "776180601"
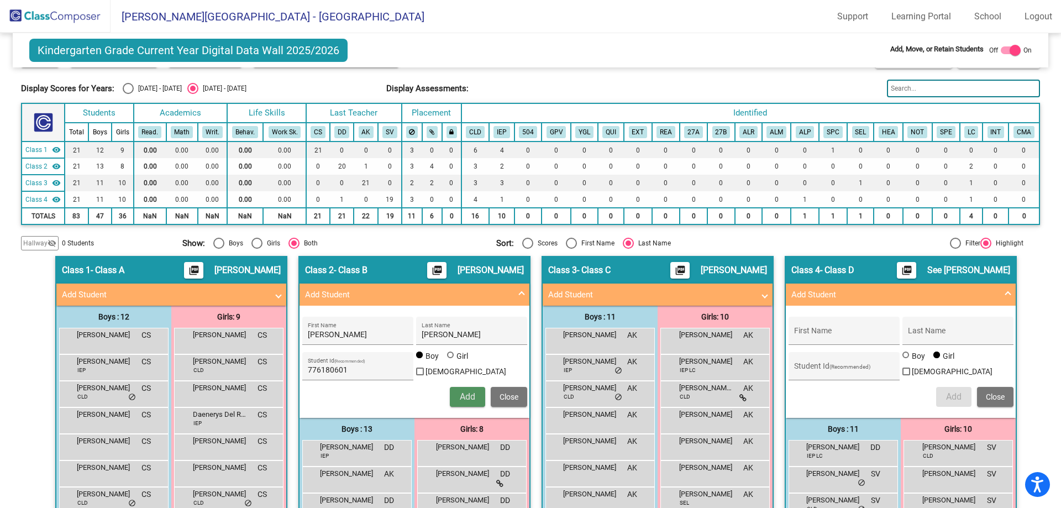
click at [467, 402] on button "Add" at bounding box center [467, 397] width 35 height 20
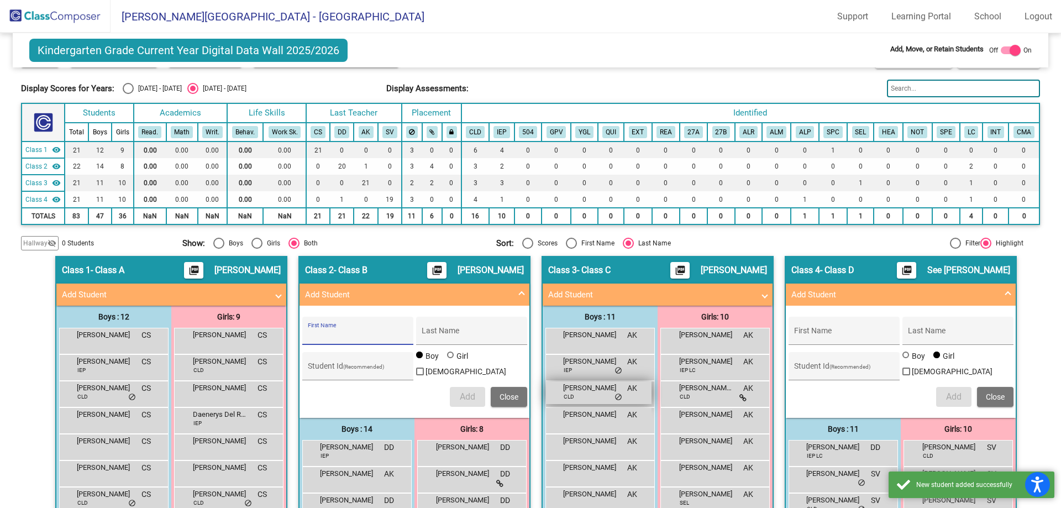
click at [508, 396] on span "Close" at bounding box center [509, 396] width 19 height 9
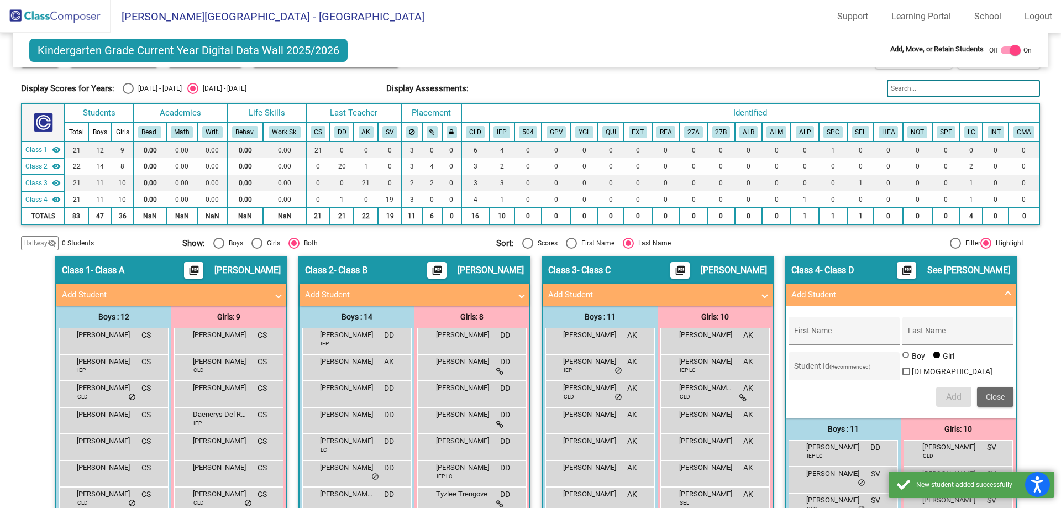
click at [982, 401] on button "Close" at bounding box center [995, 397] width 36 height 20
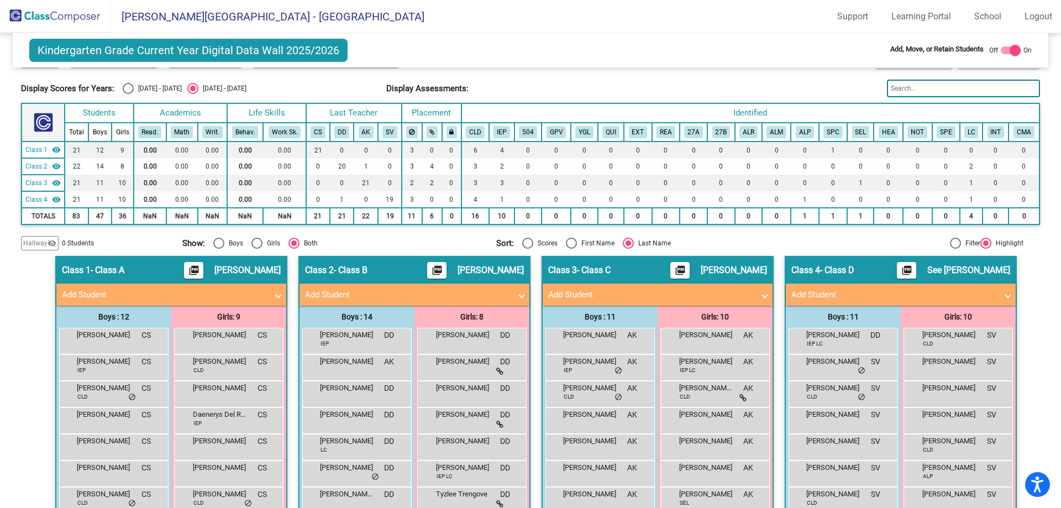
scroll to position [0, 0]
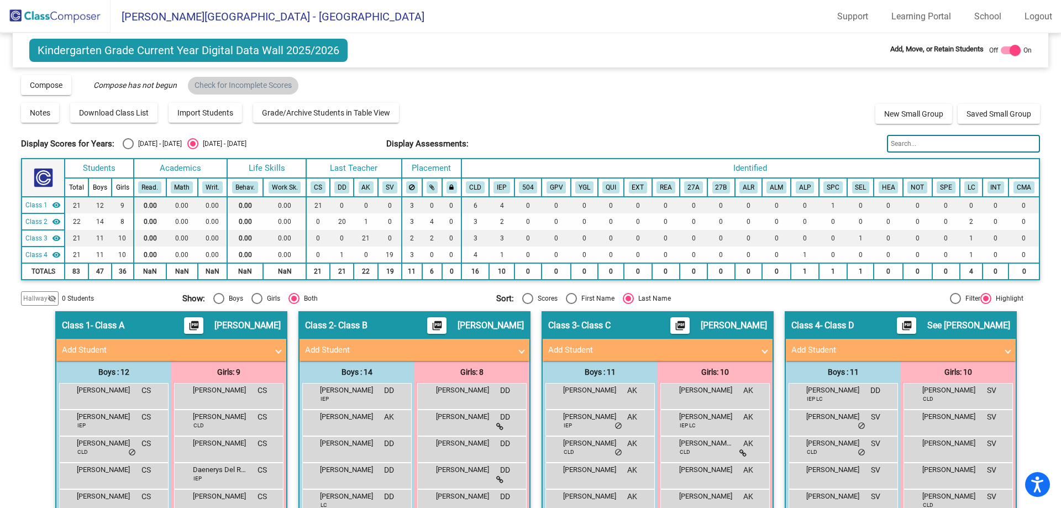
click at [81, 26] on img at bounding box center [55, 16] width 111 height 33
